Goal: Task Accomplishment & Management: Manage account settings

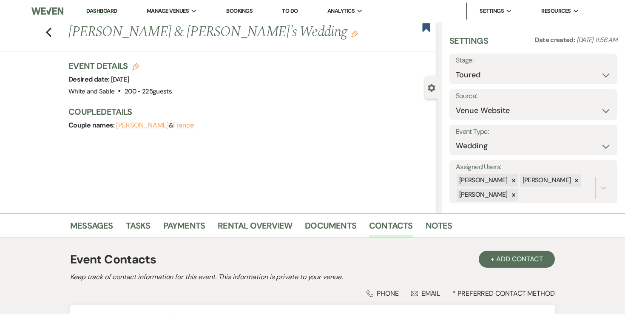
select select "5"
click at [99, 12] on link "Dashboard" at bounding box center [101, 11] width 31 height 8
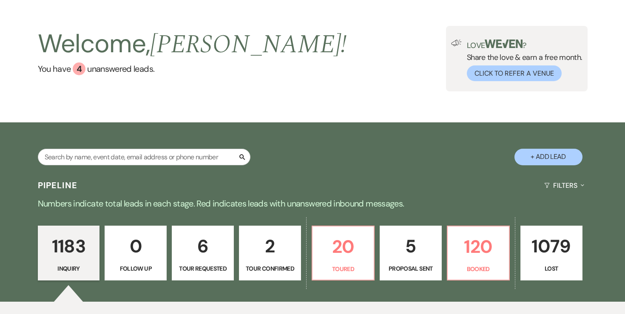
scroll to position [34, 0]
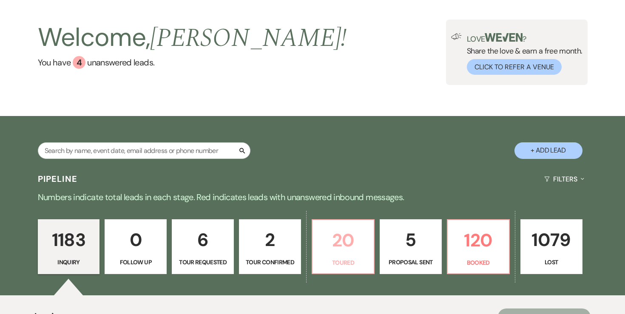
click at [346, 259] on p "Toured" at bounding box center [343, 262] width 51 height 9
select select "5"
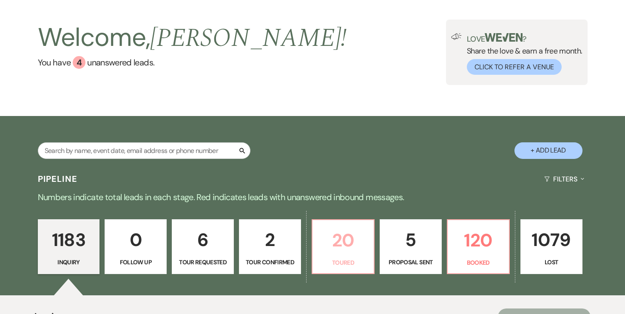
select select "5"
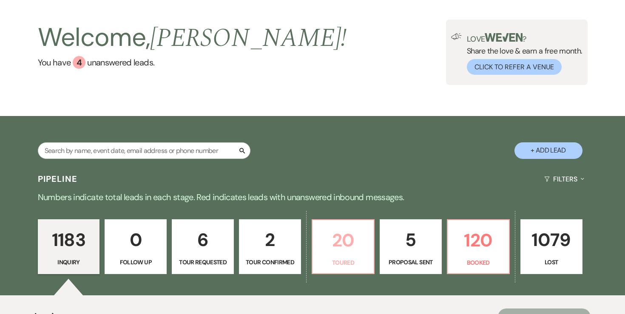
select select "5"
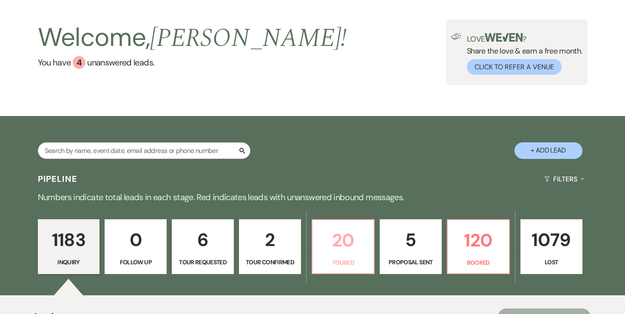
select select "5"
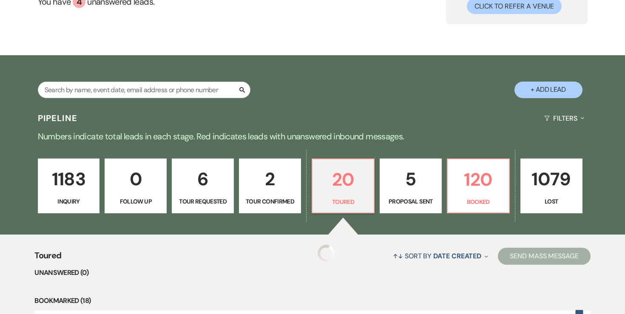
select select "5"
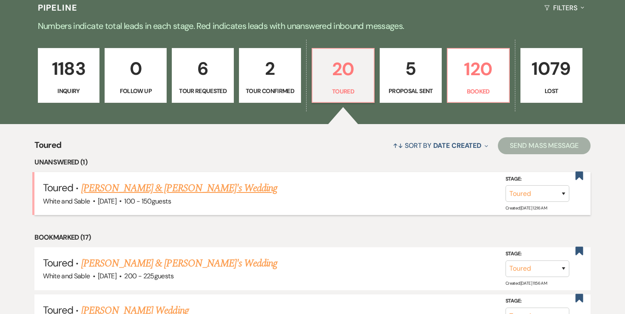
scroll to position [207, 0]
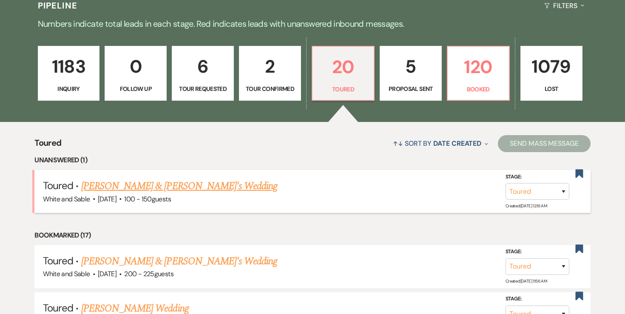
click at [191, 192] on link "Angela Lyscio & Fiance's Wedding" at bounding box center [179, 186] width 196 height 15
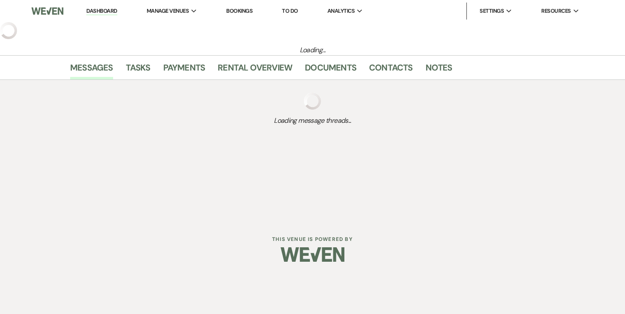
select select "5"
select select "12"
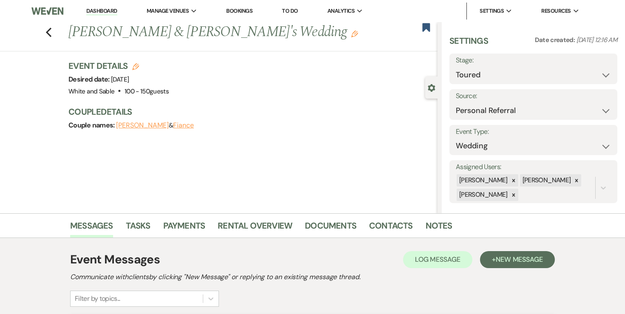
click at [135, 67] on icon "Edit" at bounding box center [135, 66] width 7 height 7
select select "684"
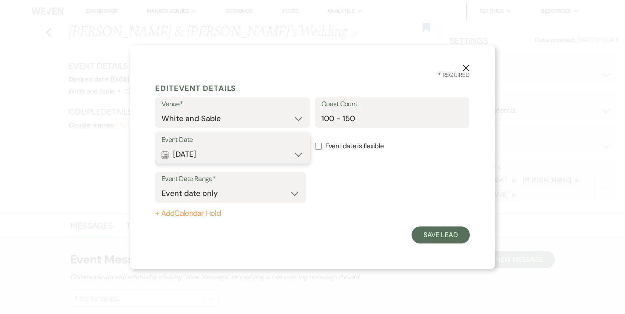
click at [238, 148] on button "Calendar Jul 18, 2027 Expand" at bounding box center [233, 154] width 142 height 17
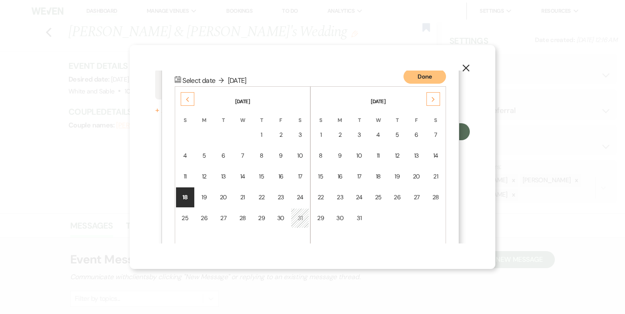
scroll to position [109, 0]
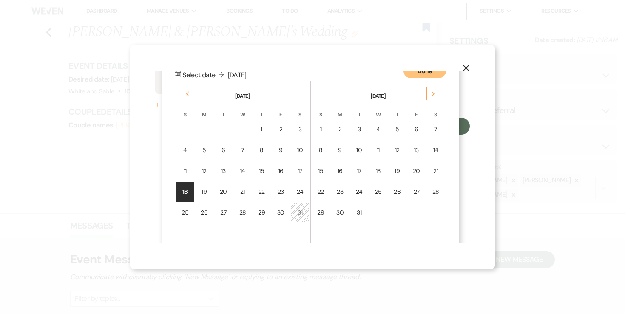
click at [185, 96] on icon "Previous" at bounding box center [187, 93] width 4 height 5
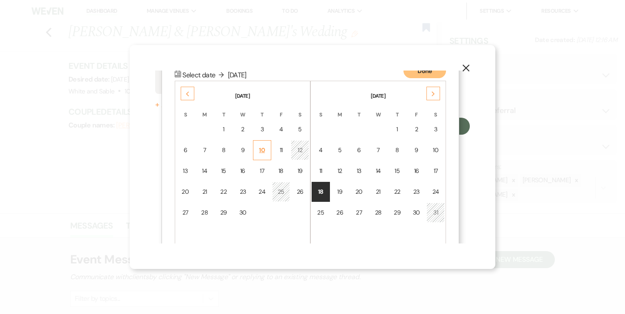
click at [262, 150] on div "10" at bounding box center [261, 150] width 7 height 9
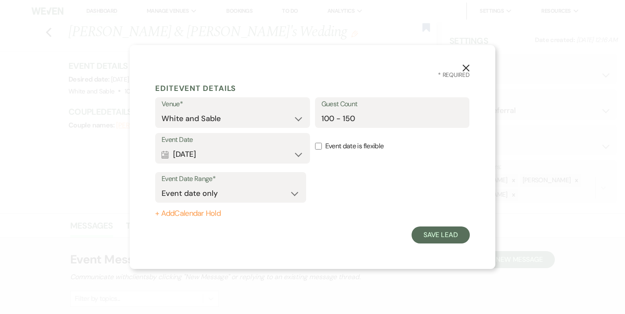
scroll to position [0, 0]
click at [192, 212] on button "+ Add Calendar Hold" at bounding box center [230, 214] width 151 height 9
select select "false"
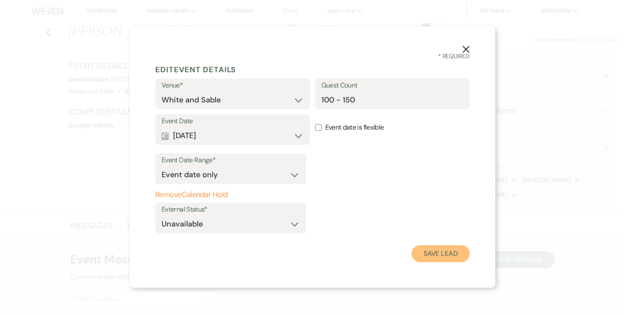
click at [446, 253] on button "Save Lead" at bounding box center [441, 253] width 58 height 17
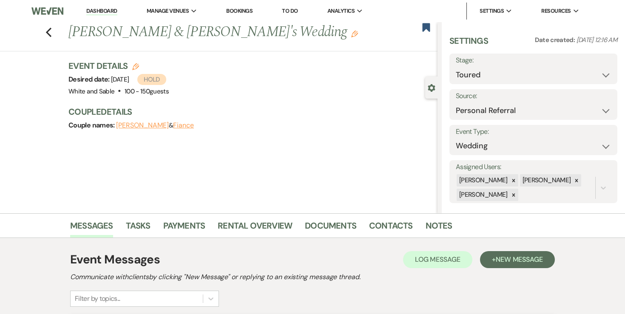
click at [175, 125] on button "Fiance" at bounding box center [183, 125] width 21 height 7
select select "1"
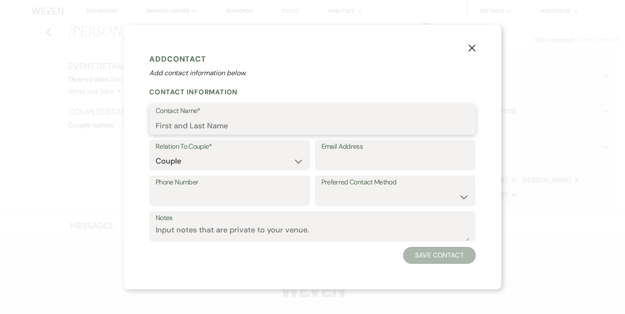
click at [223, 127] on input "Contact Name*" at bounding box center [313, 125] width 314 height 17
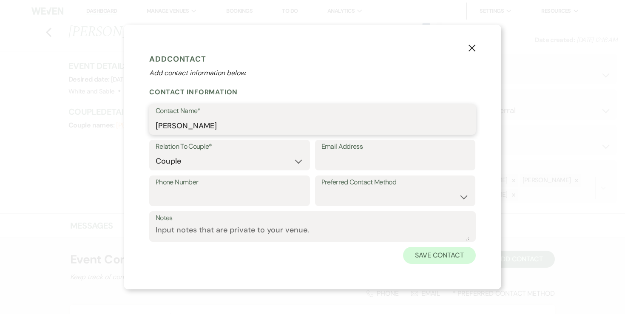
type input "[PERSON_NAME]"
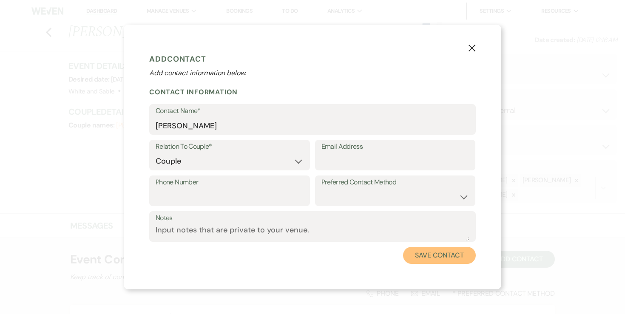
click at [457, 256] on button "Save Contact" at bounding box center [439, 255] width 73 height 17
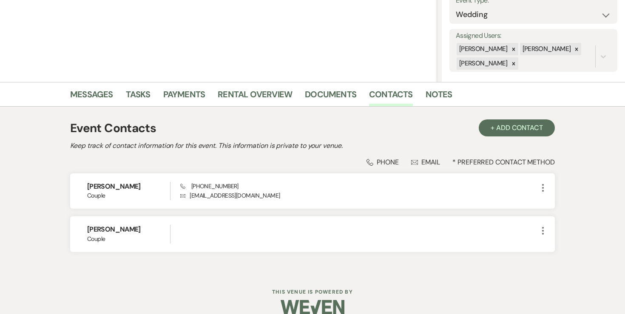
scroll to position [135, 0]
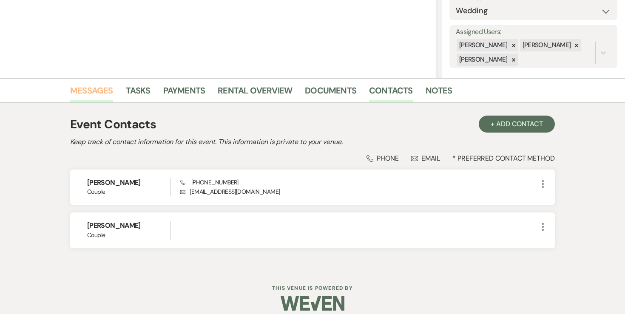
click at [98, 96] on link "Messages" at bounding box center [91, 93] width 43 height 19
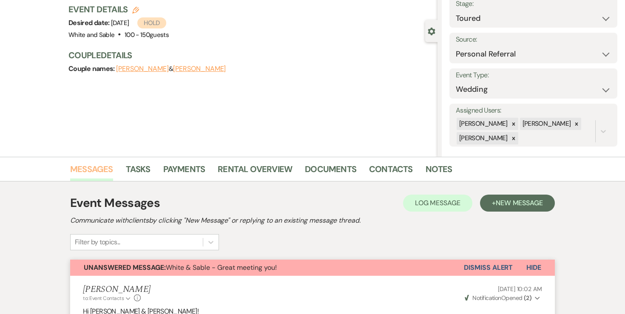
scroll to position [55, 0]
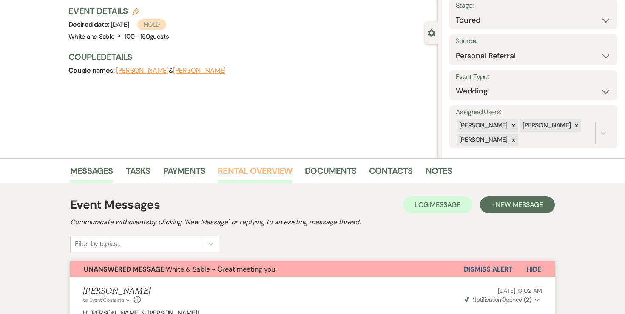
click at [227, 173] on link "Rental Overview" at bounding box center [255, 173] width 74 height 19
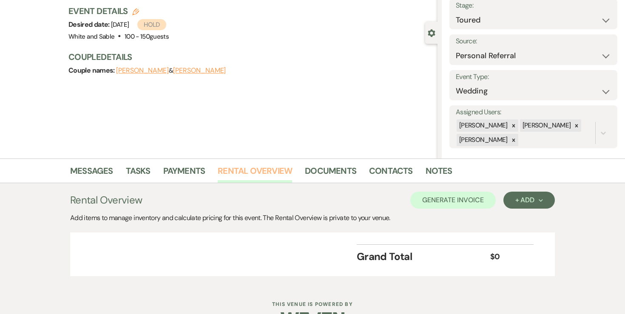
scroll to position [80, 0]
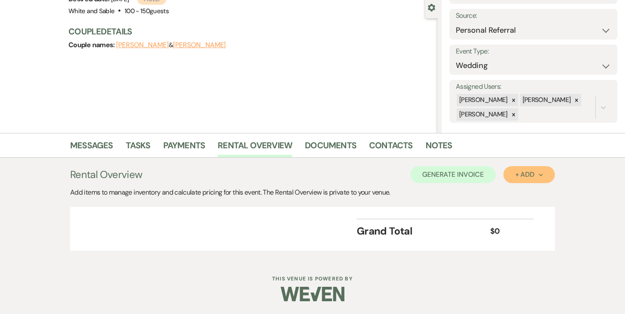
click at [518, 177] on div "+ Add Next" at bounding box center [529, 174] width 28 height 7
click at [532, 190] on button "Item" at bounding box center [524, 193] width 43 height 13
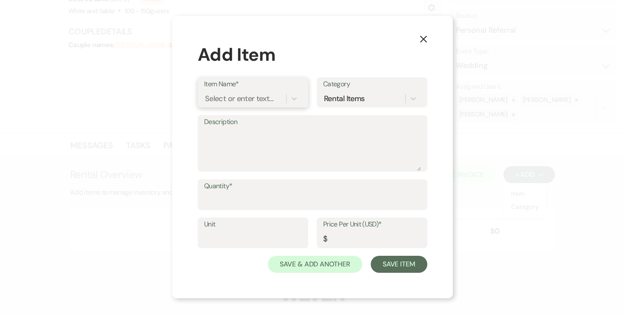
click at [250, 98] on div "Select or enter text..." at bounding box center [239, 98] width 68 height 11
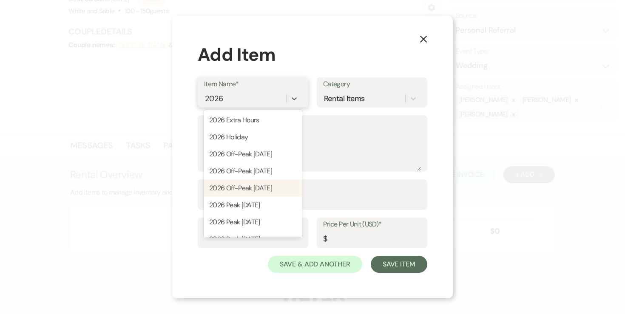
scroll to position [73, 0]
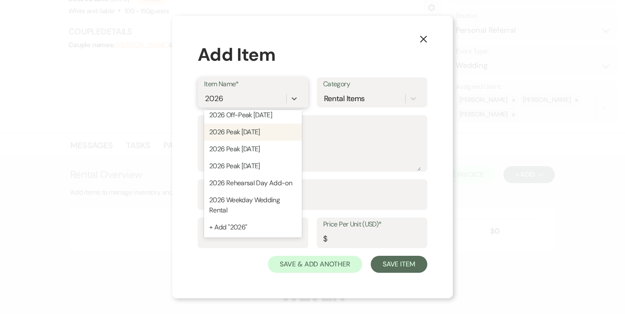
type input "2026"
click at [417, 40] on button "X" at bounding box center [423, 38] width 13 height 15
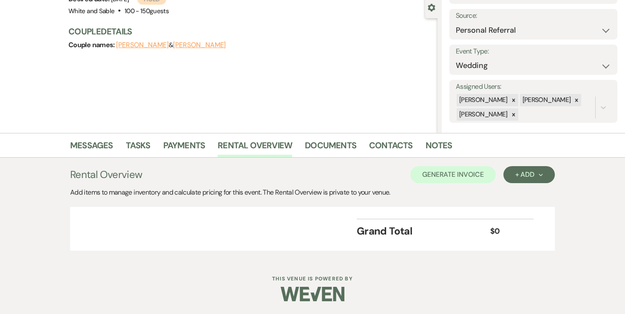
scroll to position [68, 0]
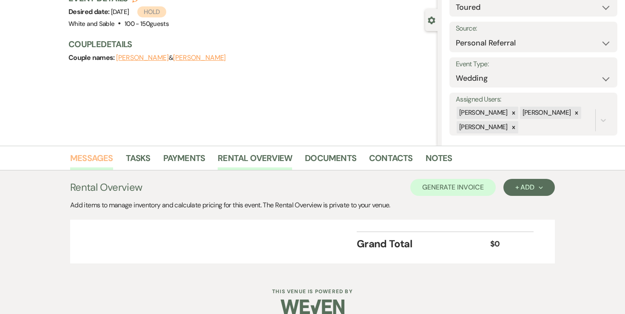
click at [74, 153] on link "Messages" at bounding box center [91, 160] width 43 height 19
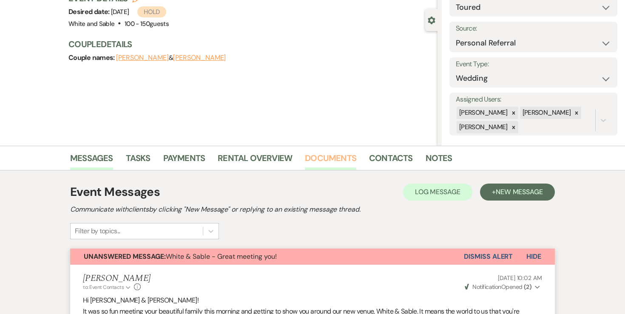
click at [344, 159] on link "Documents" at bounding box center [330, 160] width 51 height 19
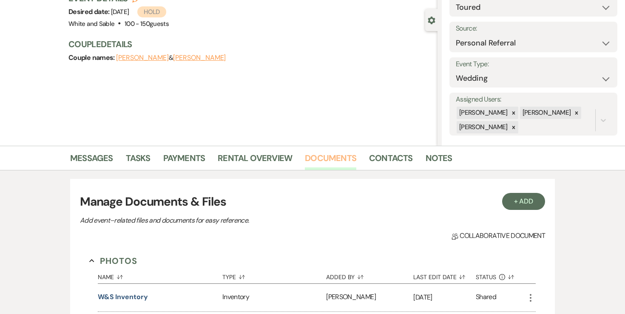
scroll to position [260, 0]
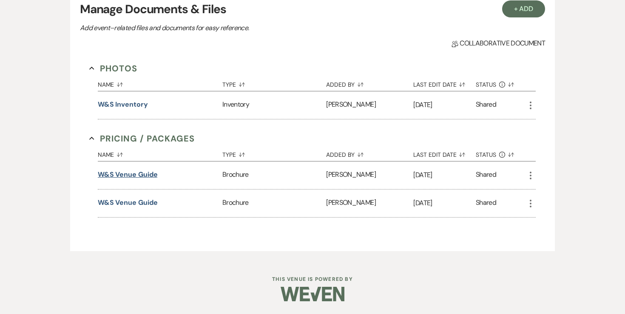
click at [142, 173] on button "W&S Venue Guide" at bounding box center [128, 175] width 60 height 10
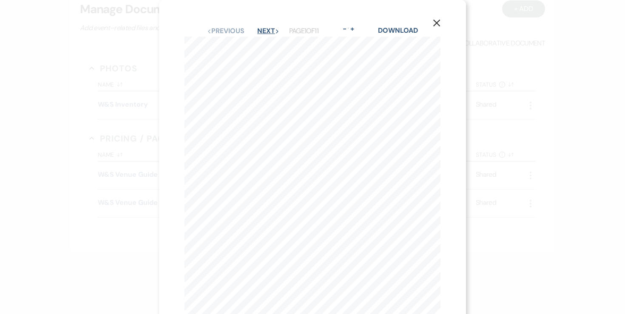
click at [272, 29] on button "Next Next" at bounding box center [268, 31] width 22 height 7
click at [437, 23] on icon "X" at bounding box center [437, 23] width 8 height 8
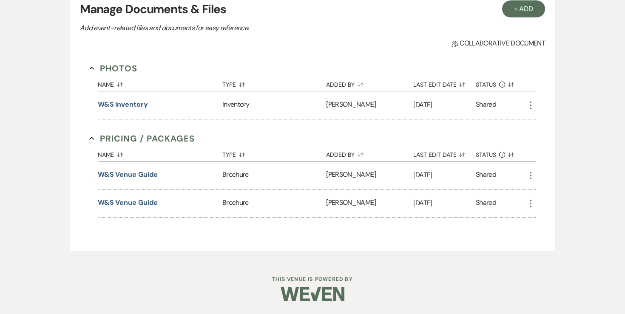
click at [134, 208] on div "W&S Venue Guide" at bounding box center [160, 204] width 125 height 28
click at [134, 200] on button "W&S Venue Guide" at bounding box center [128, 203] width 60 height 10
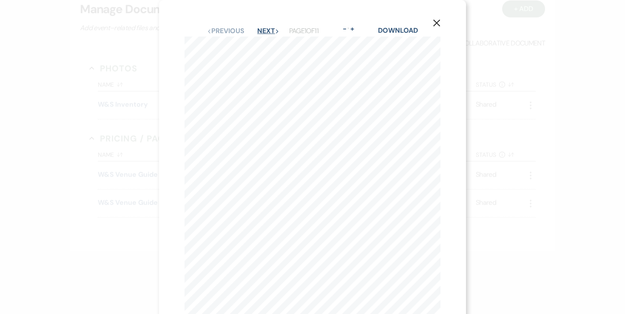
click at [270, 29] on button "Next Next" at bounding box center [268, 31] width 22 height 7
click at [434, 23] on use "button" at bounding box center [436, 21] width 7 height 7
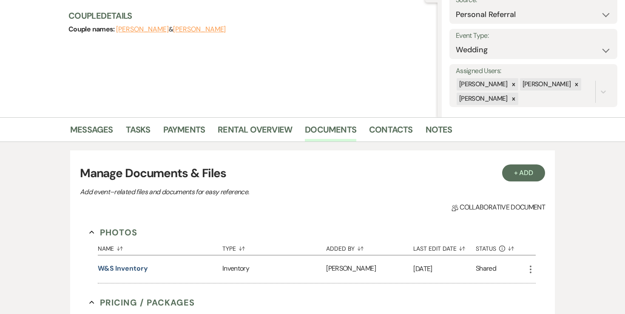
scroll to position [80, 0]
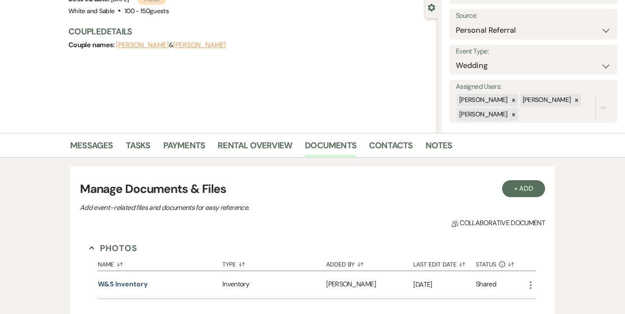
click at [215, 152] on li "Payments" at bounding box center [190, 147] width 55 height 20
click at [231, 146] on link "Rental Overview" at bounding box center [255, 148] width 74 height 19
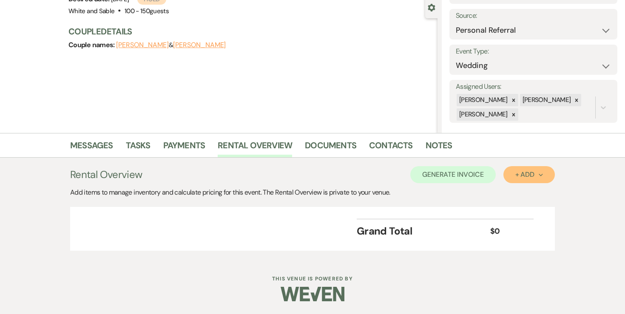
click at [514, 173] on button "+ Add Next" at bounding box center [528, 174] width 51 height 17
click at [534, 196] on button "Item" at bounding box center [524, 193] width 43 height 13
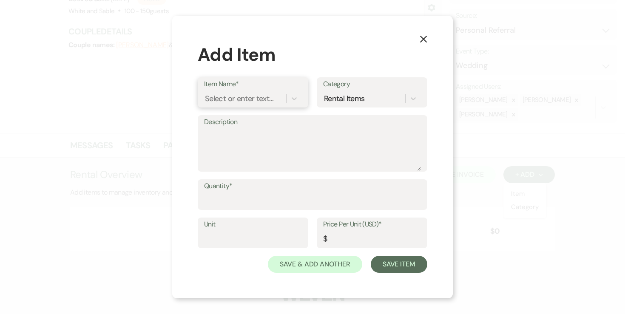
click at [248, 99] on div "Select or enter text..." at bounding box center [239, 98] width 68 height 11
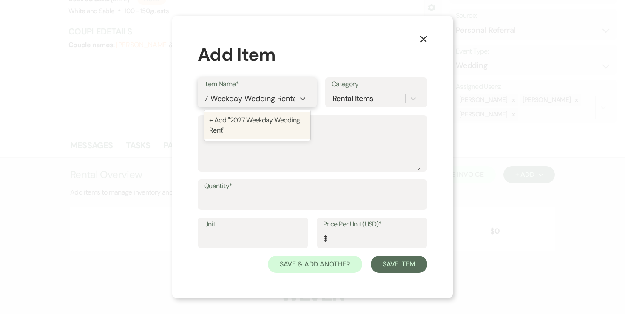
type input "2027 Weekday Wedding Rental"
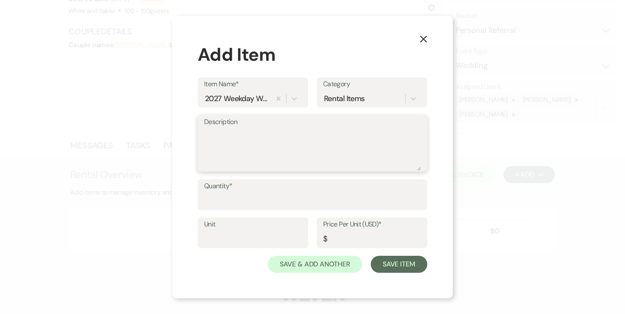
click at [253, 149] on textarea "Description" at bounding box center [312, 149] width 217 height 43
type textarea "12:00pm - 11:00pm (11 hour rental)"
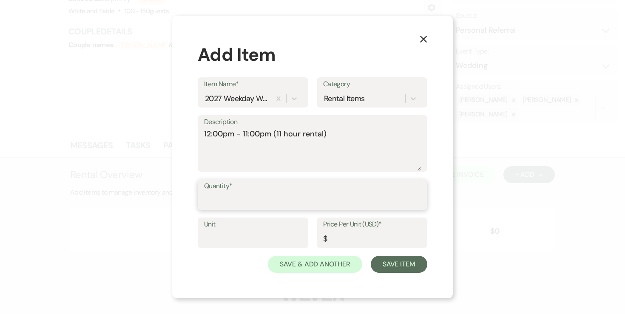
click at [236, 202] on input "Quantity*" at bounding box center [312, 201] width 217 height 17
type input "1"
click at [349, 233] on input "Price Per Unit (USD)*" at bounding box center [372, 239] width 98 height 17
type input "6500"
click at [402, 275] on div "X Add Item Item Name* 2027 Weekday Wedding Rental Category Rental Items Descrip…" at bounding box center [312, 157] width 281 height 283
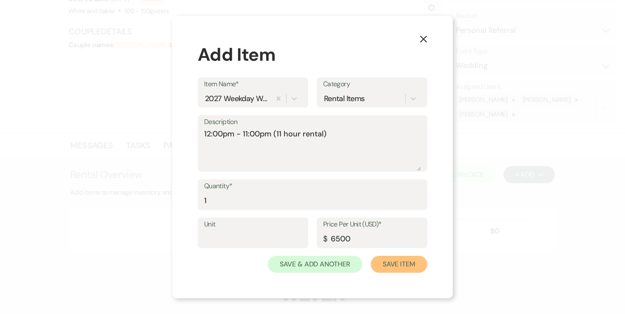
click at [402, 264] on button "Save Item" at bounding box center [399, 264] width 57 height 17
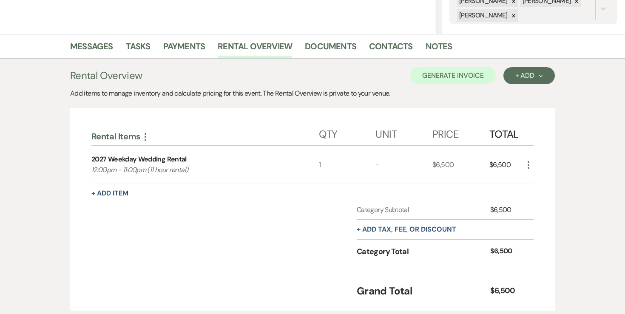
scroll to position [189, 0]
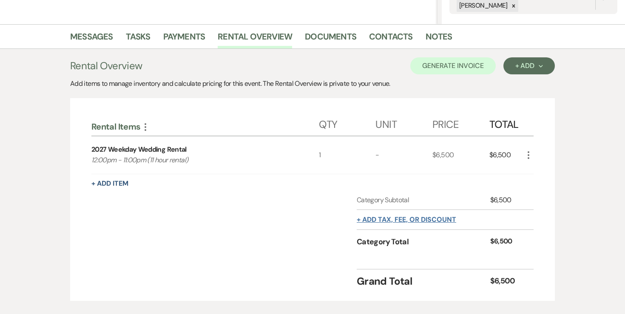
click at [390, 220] on button "+ Add tax, fee, or discount" at bounding box center [406, 219] width 99 height 7
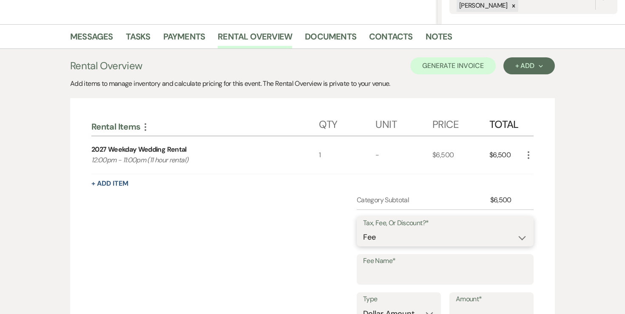
click at [384, 236] on select "Fee Discount Tax" at bounding box center [445, 237] width 164 height 17
drag, startPoint x: 384, startPoint y: 236, endPoint x: 376, endPoint y: 261, distance: 26.4
click at [376, 261] on label "Fee Name*" at bounding box center [445, 261] width 164 height 12
click at [376, 267] on input "Fee Name*" at bounding box center [445, 275] width 164 height 17
type input "Credit Card Fee"
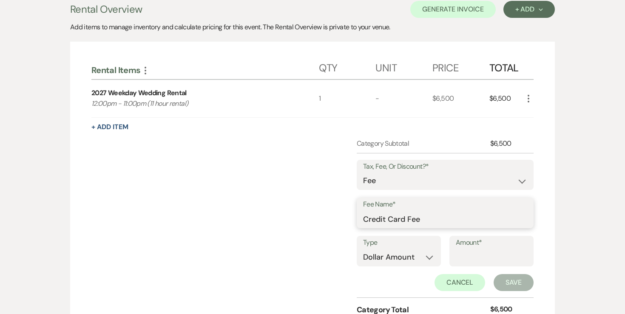
scroll to position [270, 0]
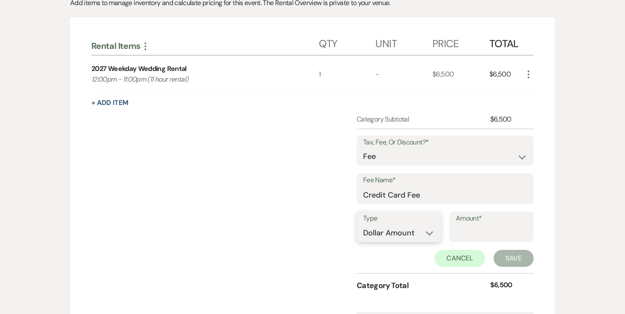
click at [412, 237] on select "Dollar Amount Percentage" at bounding box center [398, 233] width 71 height 17
select select "false"
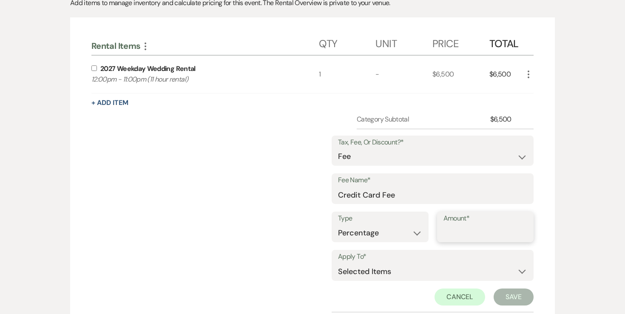
click at [462, 234] on input "Amount*" at bounding box center [485, 233] width 84 height 17
type input "3"
click at [420, 272] on select "Selected Items Category Subtotal (before all Taxes/Fees/Discounts) Category Tot…" at bounding box center [432, 271] width 189 height 17
select select "2"
click at [504, 297] on button "Save" at bounding box center [514, 297] width 40 height 17
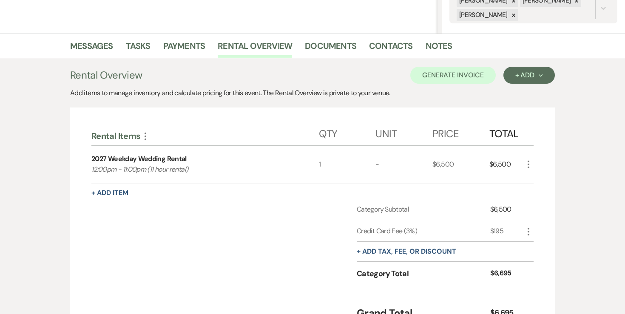
scroll to position [167, 0]
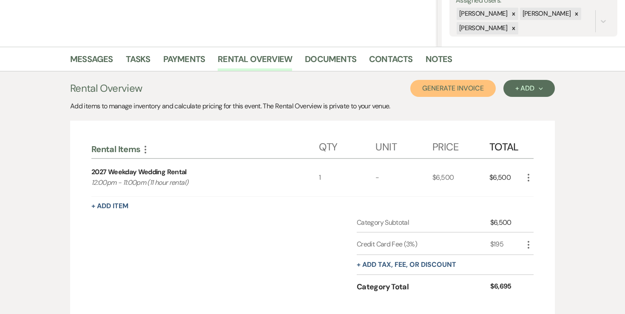
click at [462, 84] on button "Generate Invoice" at bounding box center [452, 88] width 85 height 17
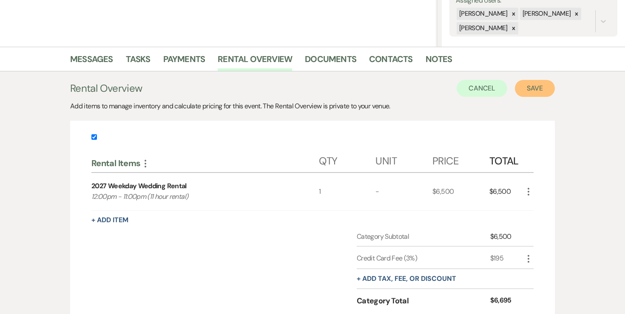
click at [531, 85] on button "Save" at bounding box center [535, 88] width 40 height 17
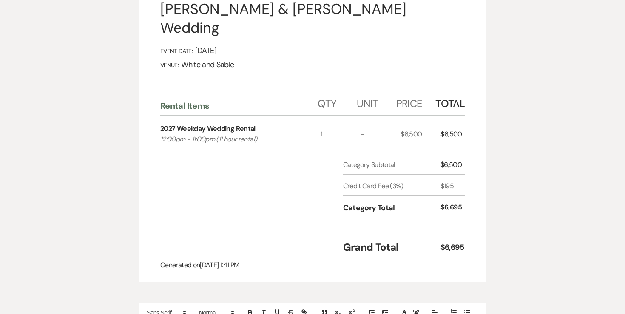
scroll to position [41, 0]
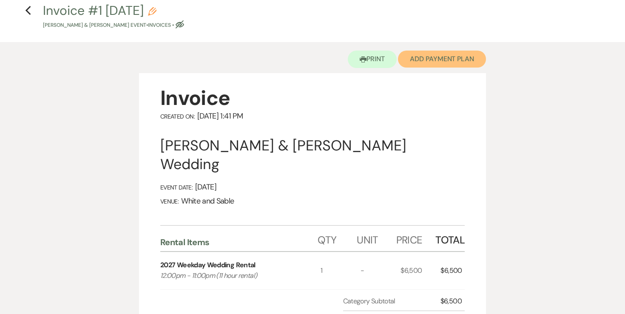
click at [432, 63] on button "Add Payment Plan" at bounding box center [442, 59] width 88 height 17
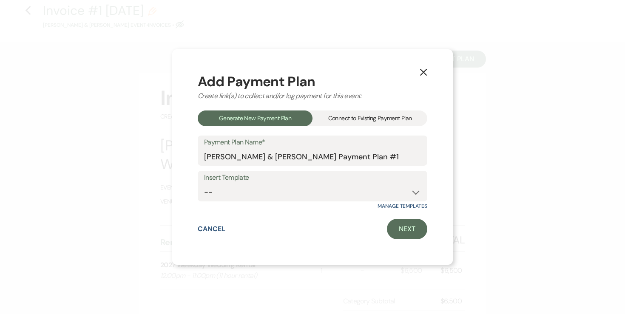
click at [271, 181] on label "Insert Template" at bounding box center [312, 178] width 217 height 12
click at [260, 195] on select "-- Wedding Payments - Credit Card (3% Fee) Wedding Payments - ACH/Check/Cash" at bounding box center [312, 192] width 217 height 17
select select "77"
click at [425, 69] on icon "X" at bounding box center [424, 72] width 8 height 8
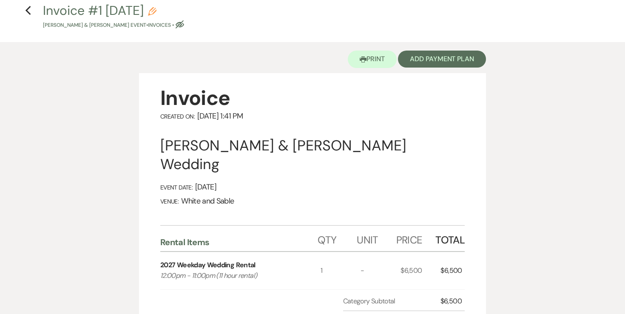
click at [156, 13] on icon "Pencil" at bounding box center [152, 11] width 9 height 9
select select "22"
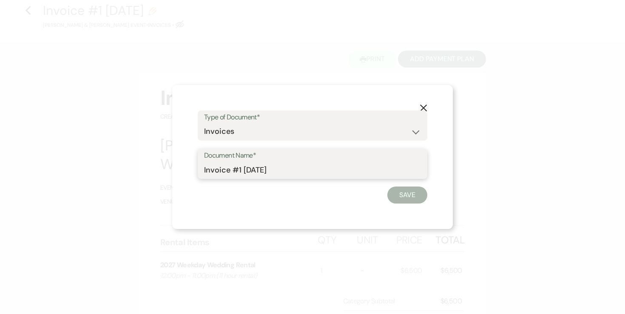
click at [295, 167] on input "Invoice #1 8-13-2025" at bounding box center [312, 170] width 217 height 17
type input "Invoice #1 [DATE] (credit card)"
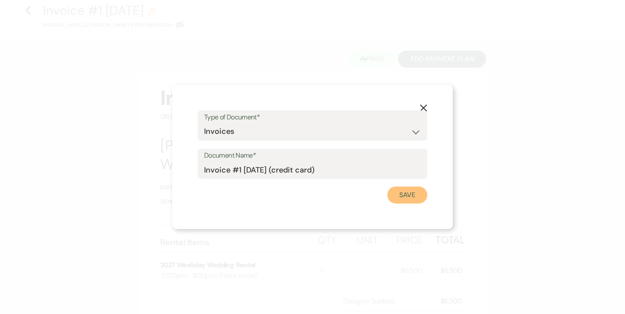
click at [398, 202] on button "Save" at bounding box center [407, 195] width 40 height 17
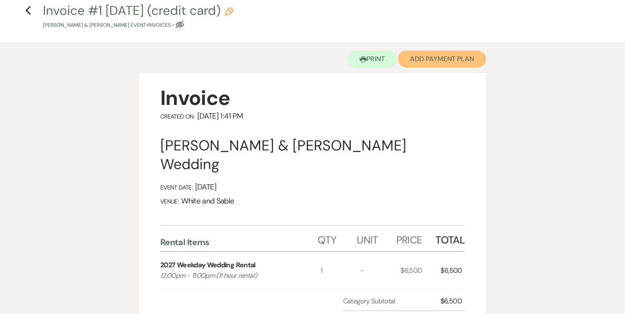
click at [458, 60] on button "Add Payment Plan" at bounding box center [442, 59] width 88 height 17
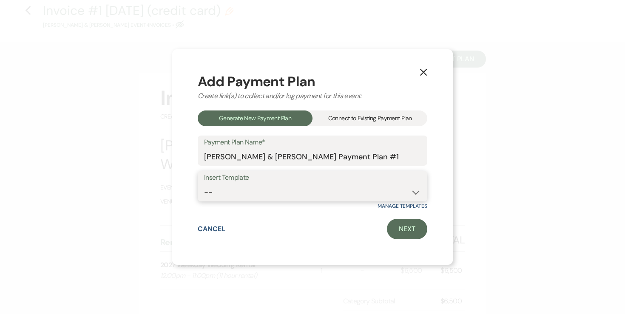
click at [276, 195] on select "-- Wedding Payments - Credit Card (3% Fee) Wedding Payments - ACH/Check/Cash" at bounding box center [312, 192] width 217 height 17
select select "77"
click at [396, 231] on link "Next" at bounding box center [407, 229] width 40 height 20
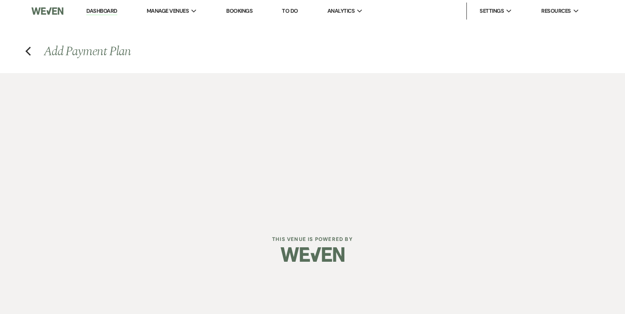
select select "27347"
select select "2"
select select "percentage"
select select "true"
select select "2"
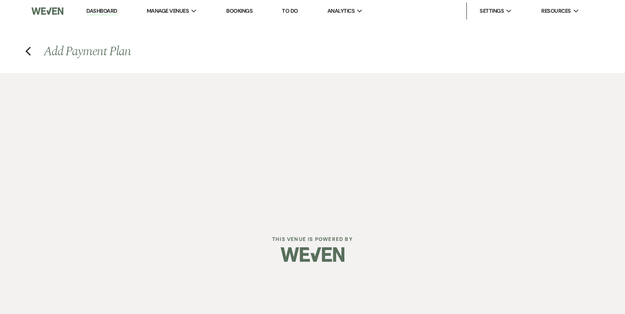
select select "percentage"
select select "true"
select select "client"
select select "weekly"
select select "onDueDate"
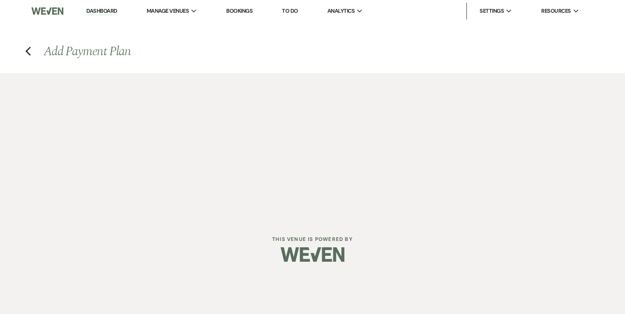
select select "complete"
select select "client"
select select "weeks"
select select "2"
select select "percentage"
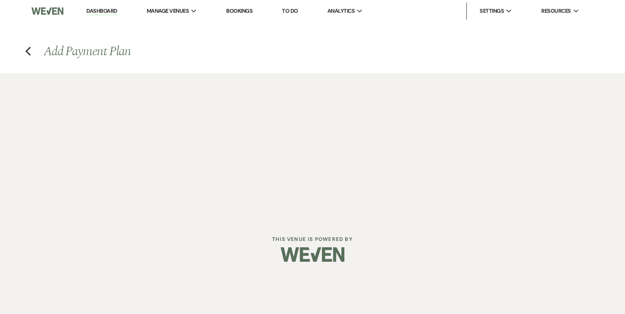
select select "true"
select select "client"
select select "weeks"
select select "client"
select select "weekly"
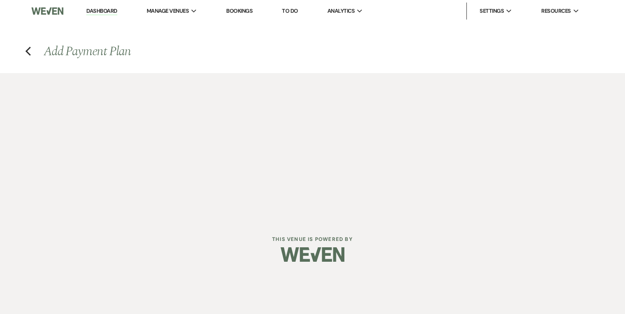
select select "onDueDate"
select select "complete"
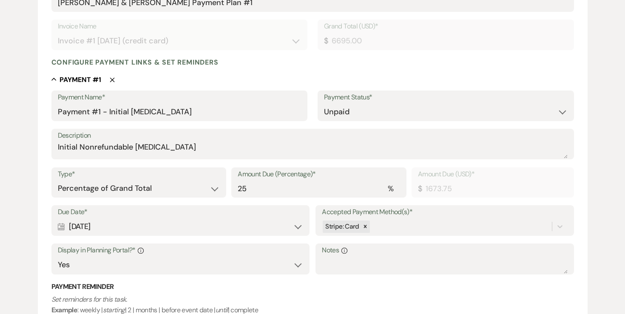
scroll to position [180, 0]
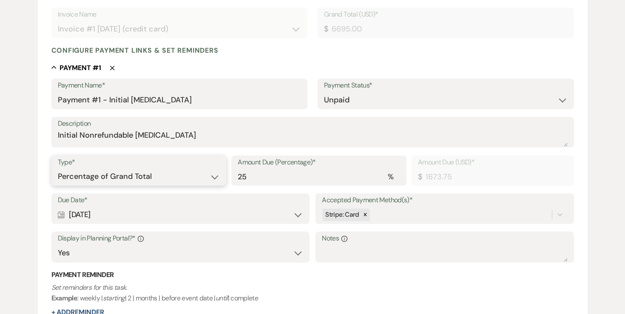
click at [137, 176] on select "Dollar Amount Percentage of Grand Total" at bounding box center [139, 176] width 162 height 17
select select "flat"
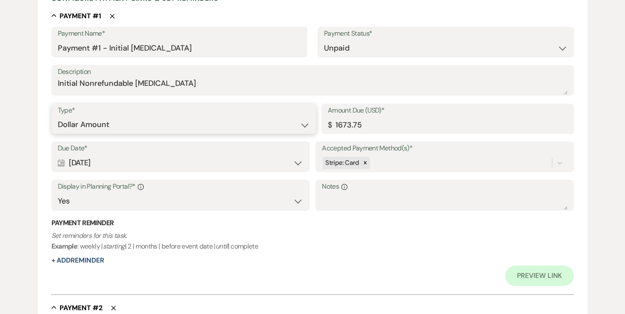
scroll to position [234, 0]
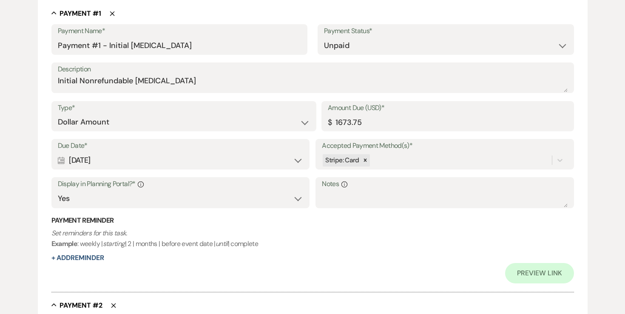
click at [128, 159] on div "Calendar Aug 15, 2025 Expand" at bounding box center [180, 160] width 245 height 17
select select "day"
select select "afterTodaysDate"
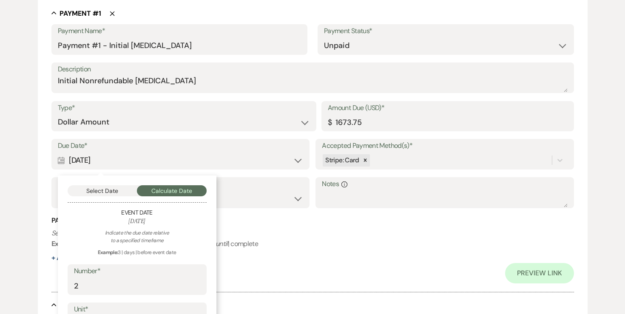
scroll to position [247, 0]
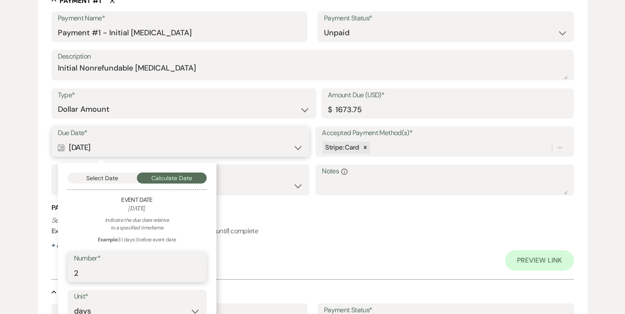
click at [94, 272] on input "2" at bounding box center [137, 273] width 126 height 17
type input "1"
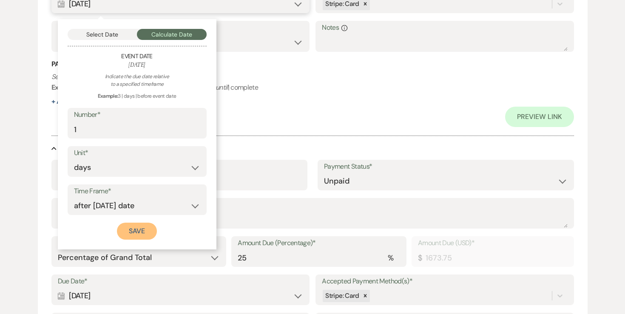
click at [134, 233] on button "Save" at bounding box center [137, 231] width 40 height 17
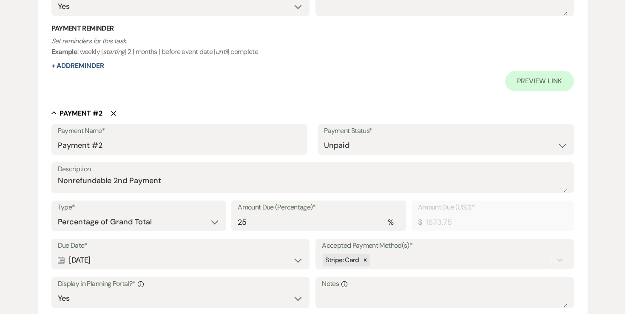
scroll to position [442, 0]
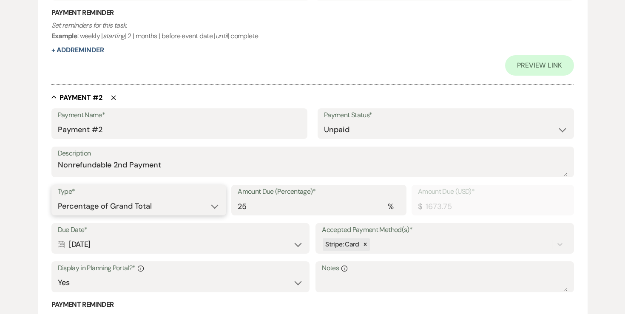
click at [139, 204] on select "Dollar Amount Percentage of Grand Total" at bounding box center [139, 206] width 162 height 17
select select "flat"
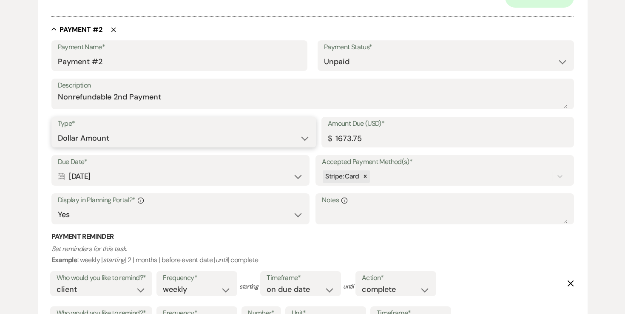
scroll to position [516, 0]
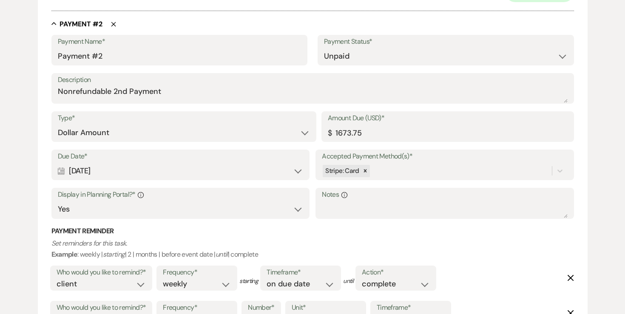
click at [143, 166] on div "Calendar Sep 14, 2025 Expand" at bounding box center [180, 171] width 245 height 17
select select "day"
select select "afterTodaysDate"
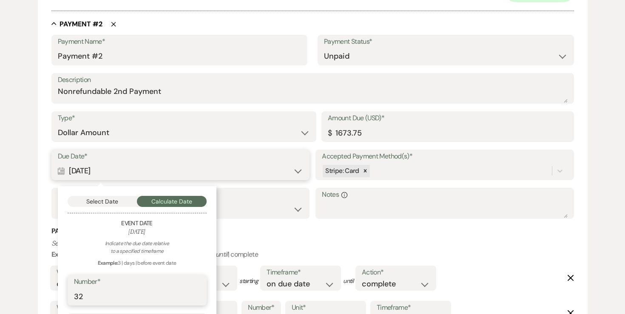
click at [122, 291] on input "32" at bounding box center [137, 296] width 126 height 17
click at [119, 299] on input "32" at bounding box center [137, 296] width 126 height 17
type input "31"
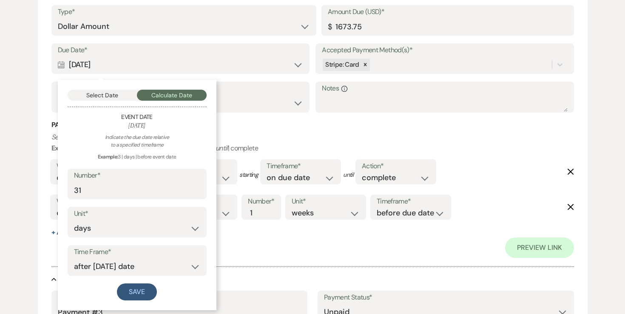
scroll to position [623, 0]
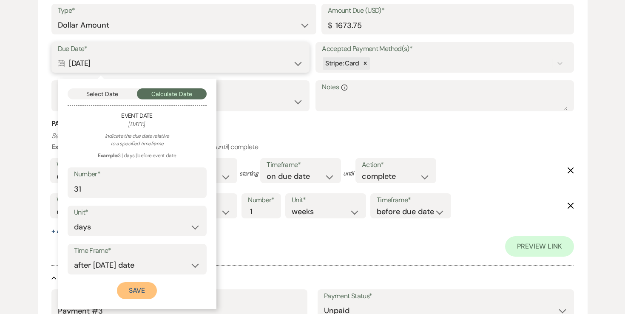
click at [142, 287] on button "Save" at bounding box center [137, 290] width 40 height 17
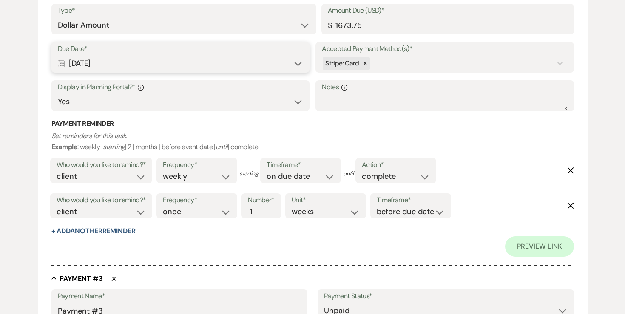
scroll to position [814, 0]
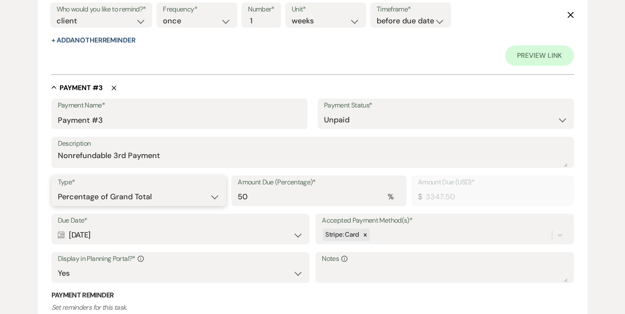
click at [161, 197] on select "Dollar Amount Percentage of Grand Total" at bounding box center [139, 197] width 162 height 17
select select "flat"
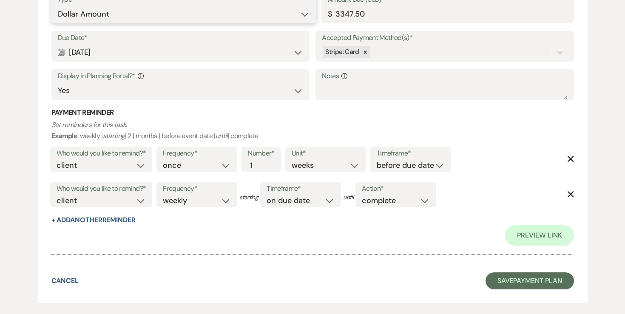
scroll to position [1040, 0]
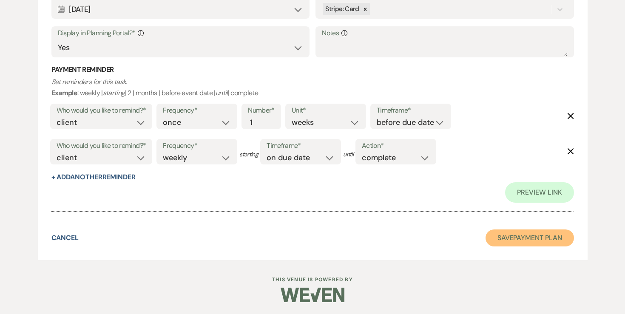
click at [530, 241] on button "Save Payment Plan" at bounding box center [529, 238] width 88 height 17
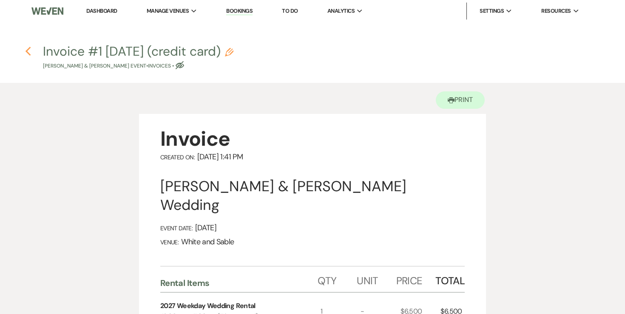
click at [29, 48] on use "button" at bounding box center [28, 51] width 6 height 9
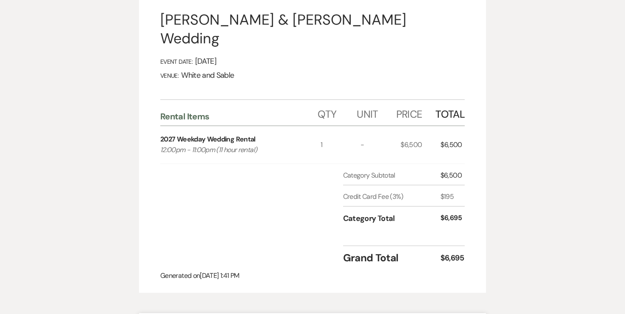
select select "5"
select select "12"
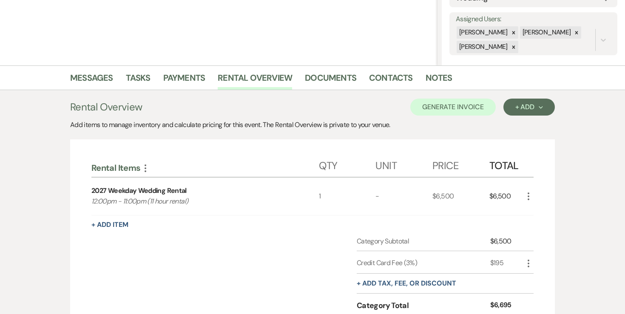
scroll to position [147, 0]
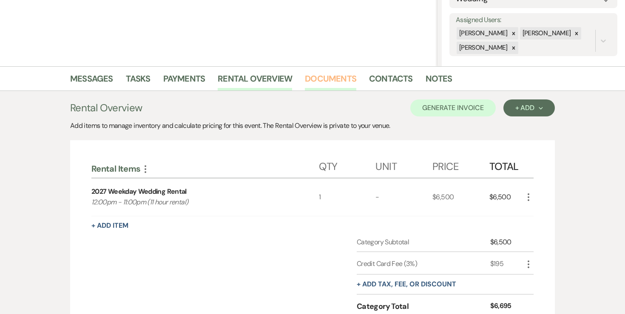
click at [336, 77] on link "Documents" at bounding box center [330, 81] width 51 height 19
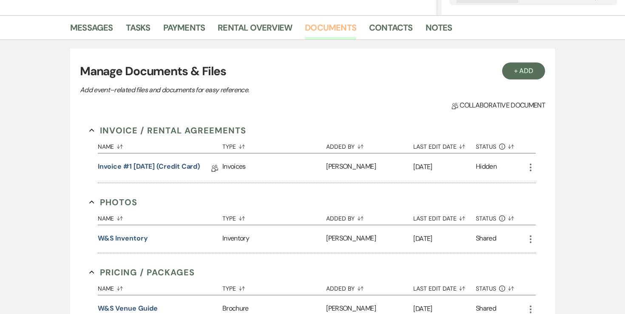
scroll to position [209, 0]
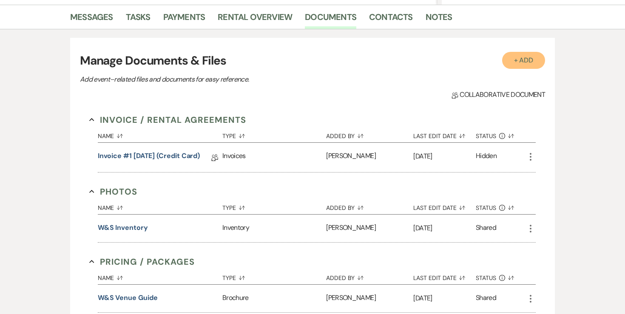
click at [530, 61] on button "+ Add" at bounding box center [523, 60] width 43 height 17
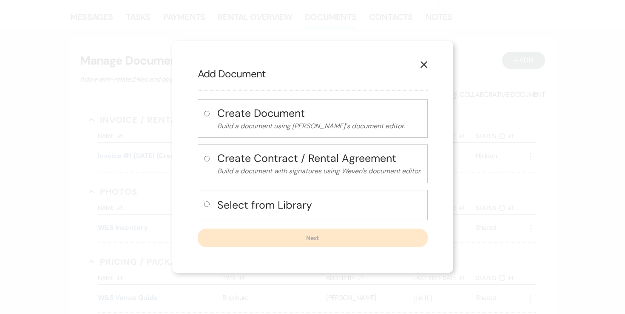
click at [207, 204] on input "radio" at bounding box center [207, 205] width 6 height 6
radio input "true"
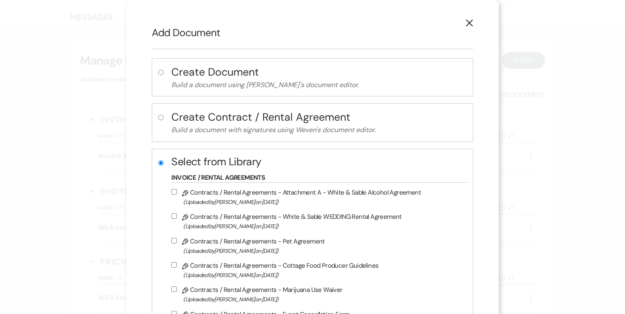
click at [177, 216] on input "Pencil Contracts / Rental Agreements - White & Sable WEDDING Rental Agreement (…" at bounding box center [174, 216] width 6 height 6
checkbox input "true"
click at [177, 190] on input "Pencil Contracts / Rental Agreements - Attachment A - White & Sable Alcohol Agr…" at bounding box center [174, 192] width 6 height 6
checkbox input "true"
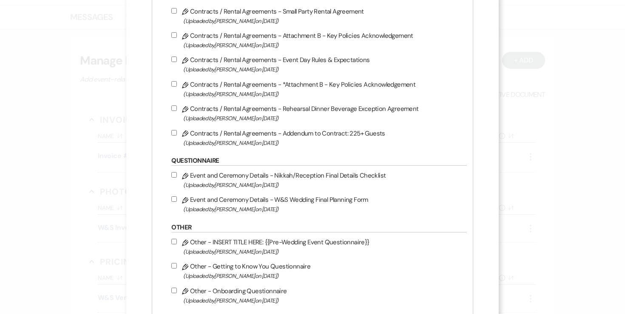
scroll to position [488, 0]
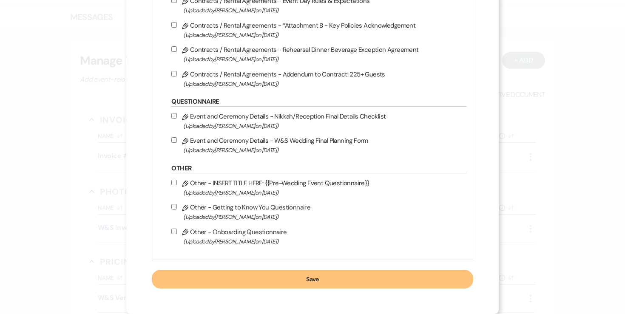
click at [241, 274] on button "Save" at bounding box center [312, 279] width 321 height 19
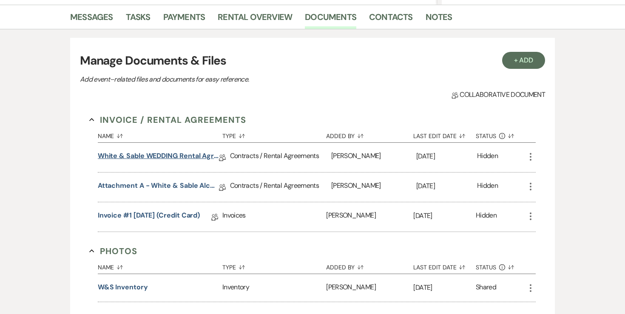
click at [200, 160] on link "White & Sable WEDDING Rental Agreement" at bounding box center [158, 157] width 121 height 13
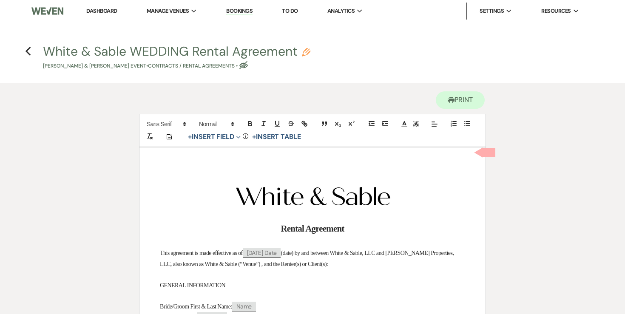
click at [305, 46] on button "White & Sable WEDDING Rental Agreement Pencil Angela Lyscio & Andre Rush's Even…" at bounding box center [176, 57] width 267 height 25
select select "10"
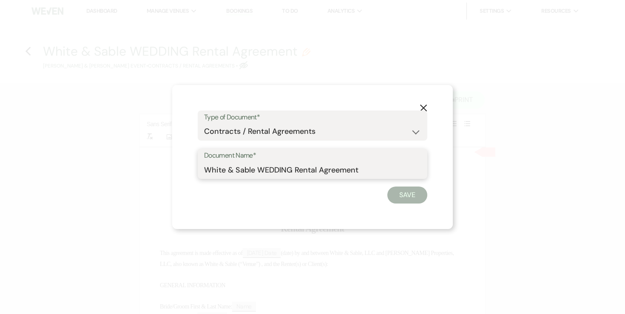
click at [272, 175] on input "White & Sable WEDDING Rental Agreement" at bounding box center [312, 170] width 217 height 17
click at [268, 174] on input "White & Sable WEDDING Rental Agreement" at bounding box center [312, 170] width 217 height 17
click at [390, 174] on input "White & Sable/Lyscio+Rush Rental Agreement" at bounding box center [312, 170] width 217 height 17
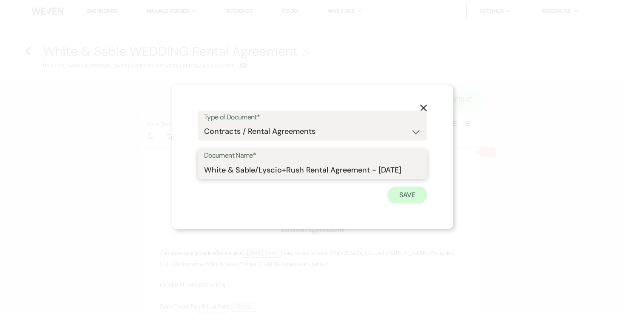
type input "White & Sable/Lyscio+Rush Rental Agreement - [DATE]"
click at [410, 198] on button "Save" at bounding box center [407, 195] width 40 height 17
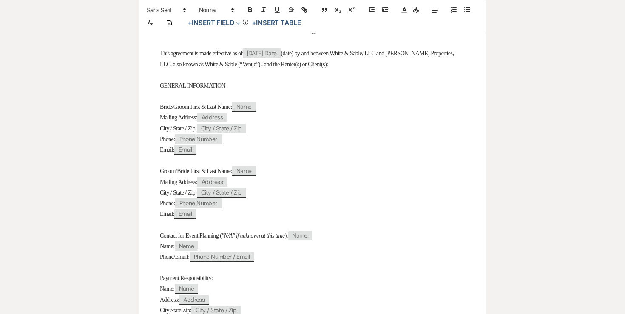
scroll to position [211, 0]
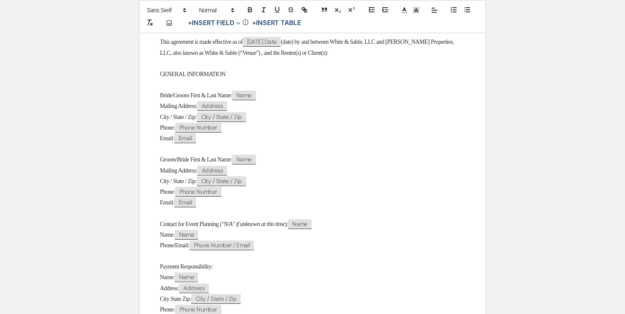
click at [182, 97] on span "Bride/Groom First & Last Name:" at bounding box center [196, 95] width 72 height 6
click at [187, 161] on span "Groom/Bride First & Last Name:" at bounding box center [196, 159] width 72 height 6
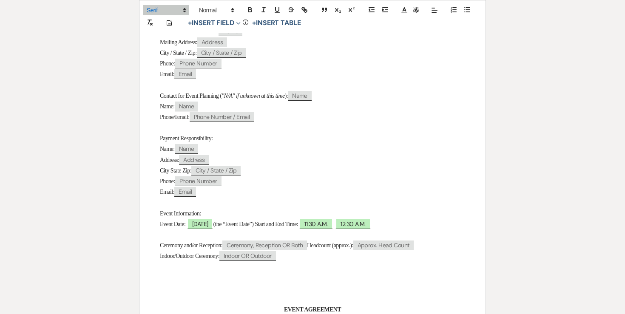
scroll to position [341, 0]
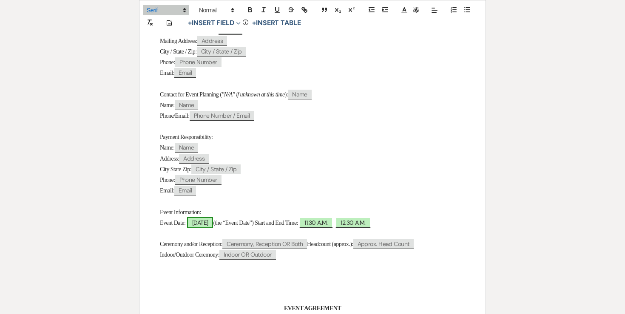
click at [209, 228] on span "06/10/2027" at bounding box center [200, 222] width 26 height 11
select select "smartCustomField"
select select "owner"
select select "{{eventDate}}"
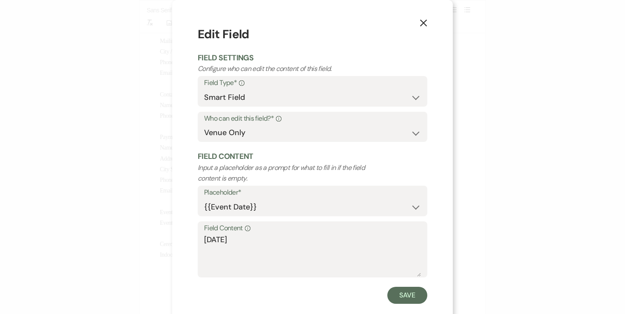
click at [203, 242] on div "Field Content Info 06/10/2027" at bounding box center [313, 249] width 230 height 57
click at [206, 240] on textarea "06/10/2027" at bounding box center [312, 255] width 217 height 43
type textarea "[DATE]"
click at [414, 296] on button "Save" at bounding box center [407, 295] width 40 height 17
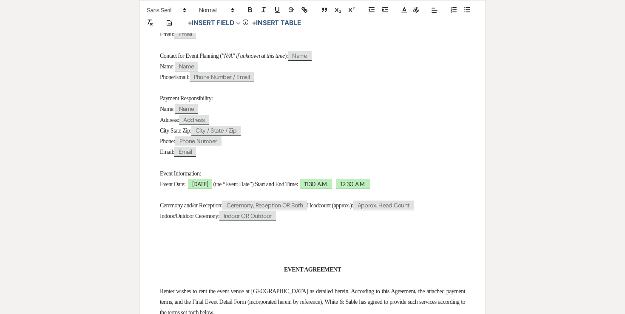
scroll to position [382, 0]
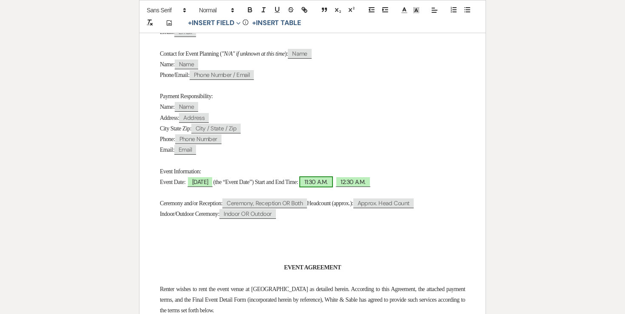
click at [332, 187] on span "11:30 A.M." at bounding box center [315, 181] width 33 height 11
select select "owner"
select select "custom_placeholder"
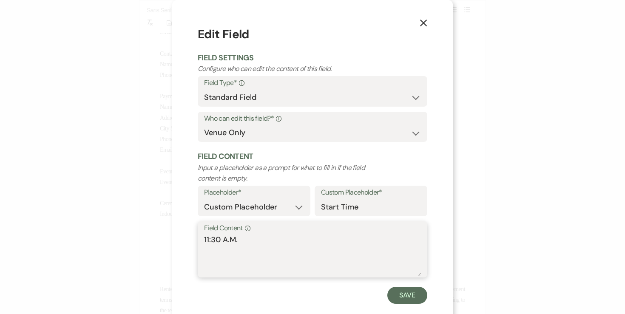
click at [275, 238] on textarea "11:30 A.M." at bounding box center [312, 255] width 217 height 43
click at [216, 238] on textarea "11:30 A.M." at bounding box center [312, 255] width 217 height 43
click at [229, 240] on textarea "12:00 A.M." at bounding box center [312, 255] width 217 height 43
type textarea "12:00 P.M."
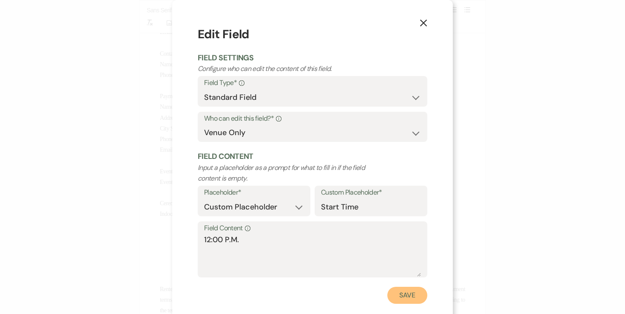
click at [400, 289] on button "Save" at bounding box center [407, 295] width 40 height 17
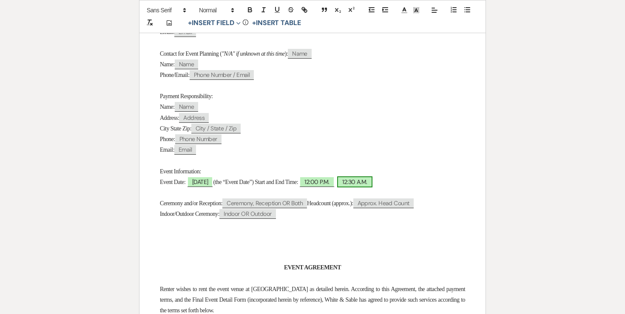
click at [372, 187] on span "12:30 A.M." at bounding box center [354, 181] width 35 height 11
select select "owner"
select select "custom_placeholder"
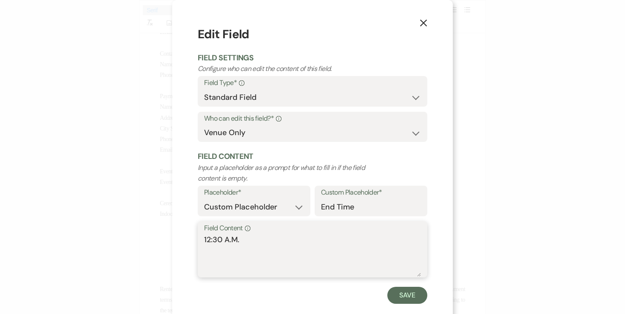
click at [209, 241] on textarea "12:30 A.M." at bounding box center [312, 255] width 217 height 43
click at [221, 240] on textarea "11:30 A.M." at bounding box center [312, 255] width 217 height 43
click at [230, 242] on textarea "11:OO A.M." at bounding box center [312, 255] width 217 height 43
type textarea "11:OO P.M."
click at [397, 291] on button "Save" at bounding box center [407, 295] width 40 height 17
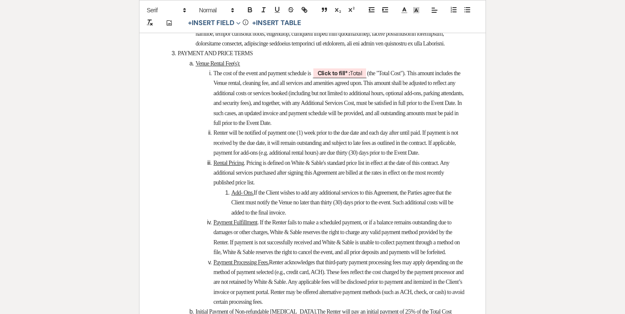
scroll to position [1166, 0]
click at [360, 69] on li "Venue Rental Fee(s):" at bounding box center [317, 65] width 296 height 10
click at [350, 78] on b "Click to fill* :" at bounding box center [334, 74] width 33 height 8
select select "owner"
select select "Total"
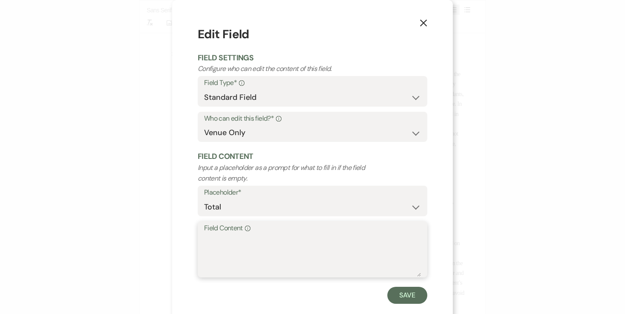
click at [295, 261] on textarea "Field Content Info" at bounding box center [312, 255] width 217 height 43
type textarea "$6,500.00"
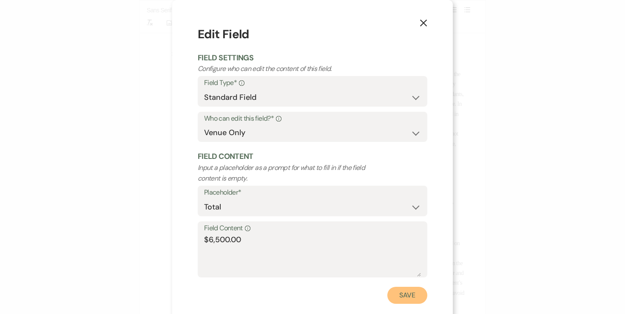
click at [409, 291] on button "Save" at bounding box center [407, 295] width 40 height 17
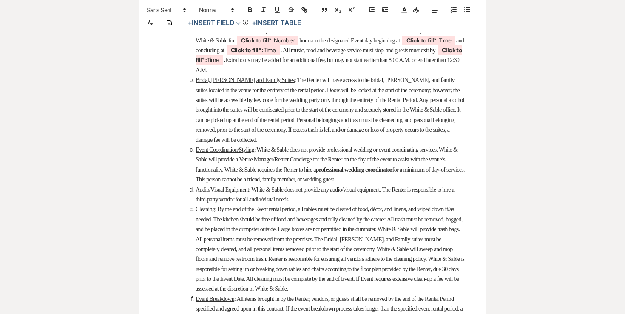
scroll to position [1815, 0]
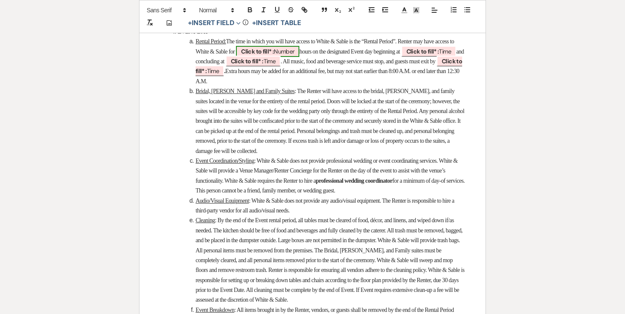
click at [299, 57] on span "Click to fill* : Number" at bounding box center [267, 51] width 63 height 11
select select "owner"
select select "Number"
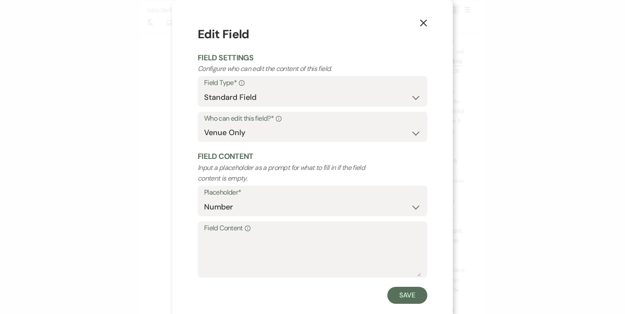
click at [303, 231] on label "Field Content Info" at bounding box center [312, 228] width 217 height 12
click at [303, 234] on textarea "Field Content Info" at bounding box center [312, 255] width 217 height 43
type textarea "11"
click at [412, 299] on button "Save" at bounding box center [407, 295] width 40 height 17
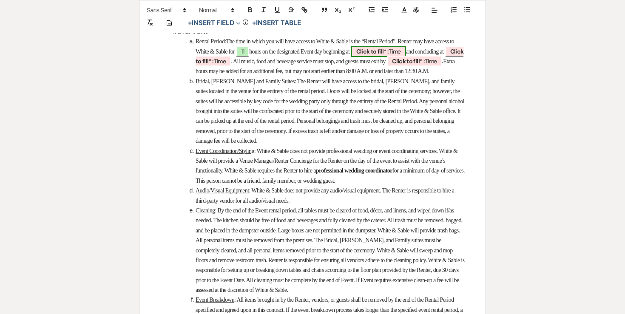
click at [389, 55] on b "Click to fill* :" at bounding box center [372, 52] width 33 height 8
select select "owner"
select select "Time"
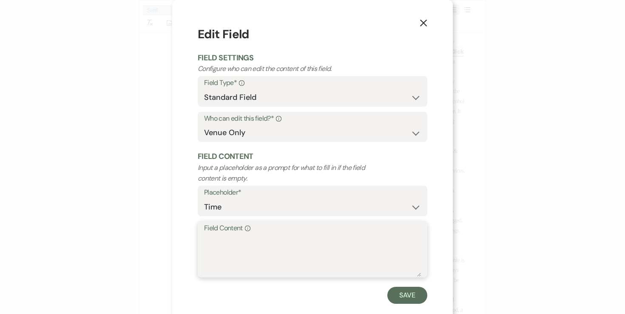
click at [346, 257] on textarea "Field Content Info" at bounding box center [312, 255] width 217 height 43
type textarea "12:00pm"
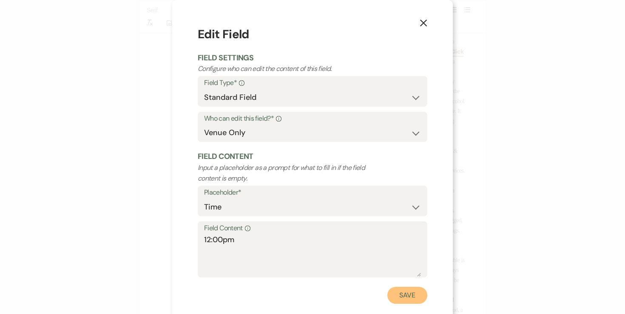
click at [408, 294] on button "Save" at bounding box center [407, 295] width 40 height 17
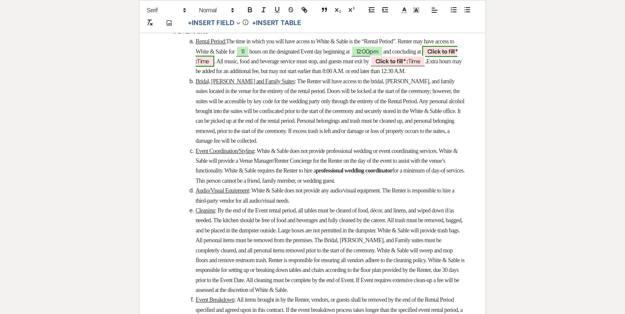
click at [250, 67] on span "Click to fill* : Time" at bounding box center [327, 56] width 262 height 21
select select "owner"
select select "Time"
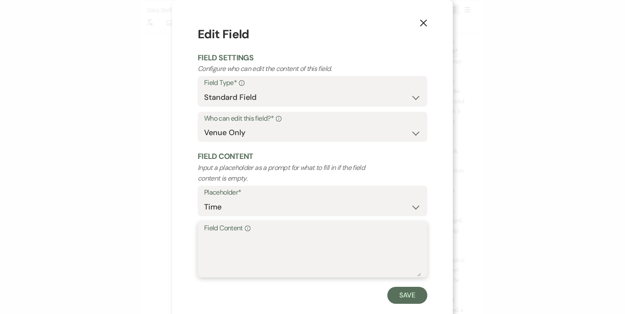
click at [258, 236] on textarea "Field Content Info" at bounding box center [312, 255] width 217 height 43
type textarea "11:00pm"
click at [398, 293] on button "Save" at bounding box center [407, 295] width 40 height 17
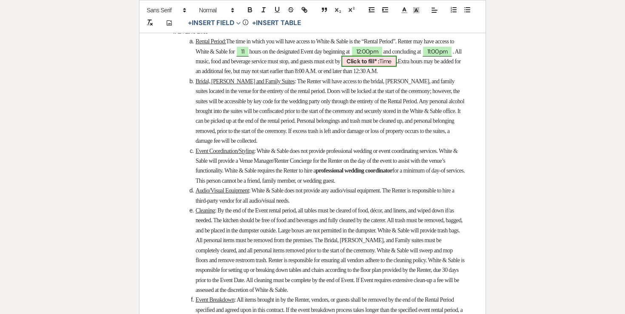
click at [379, 65] on b "Click to fill* :" at bounding box center [362, 61] width 33 height 8
select select "owner"
select select "Time"
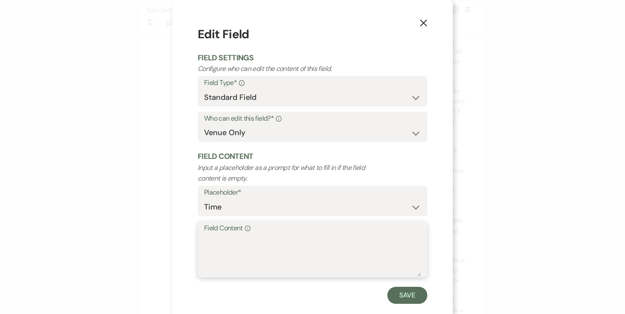
click at [315, 253] on textarea "Field Content Info" at bounding box center [312, 255] width 217 height 43
type textarea "10:00pm"
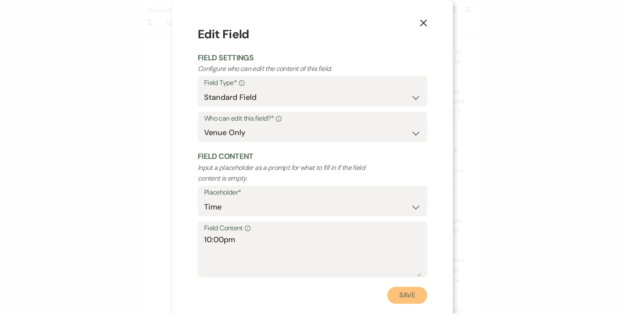
click at [403, 298] on button "Save" at bounding box center [407, 295] width 40 height 17
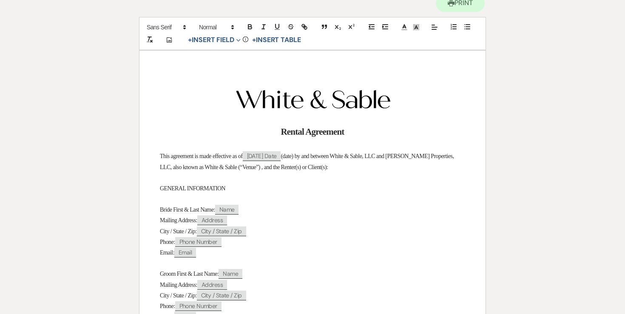
scroll to position [0, 0]
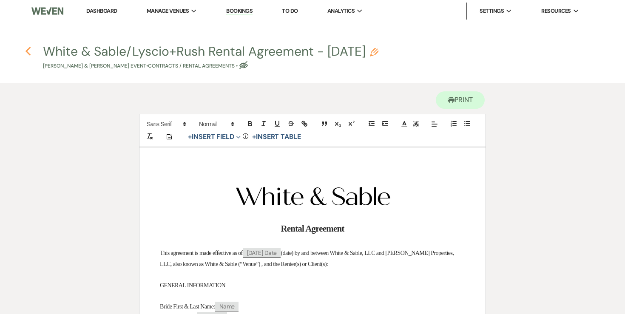
click at [27, 52] on use "button" at bounding box center [28, 51] width 6 height 9
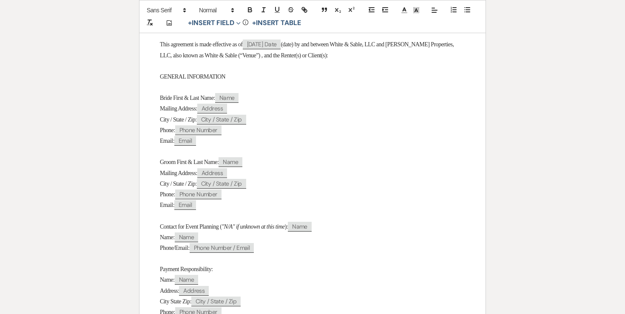
select select "5"
select select "12"
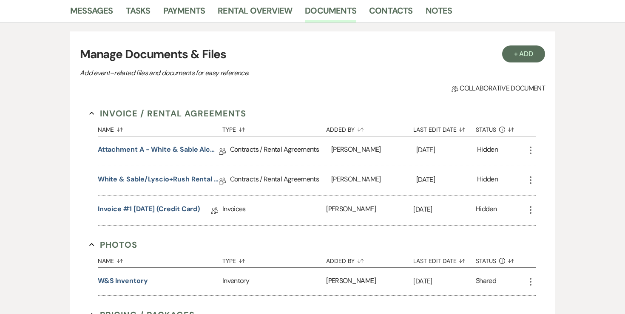
scroll to position [209, 0]
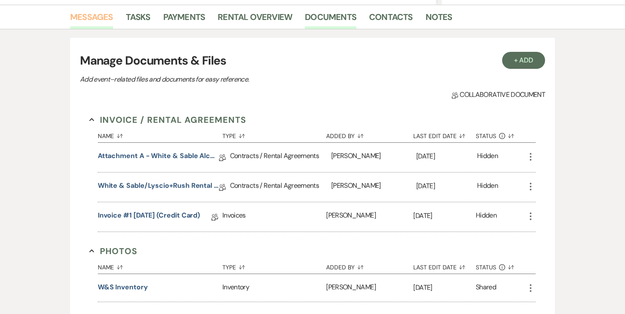
click at [103, 24] on link "Messages" at bounding box center [91, 19] width 43 height 19
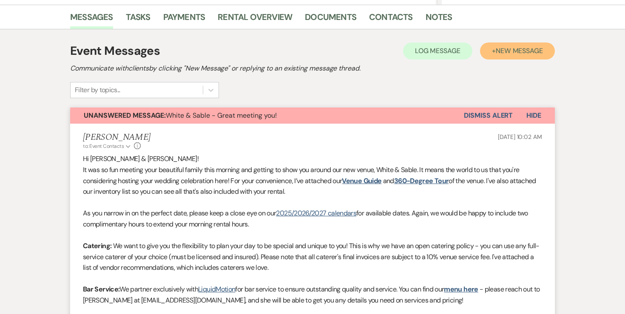
click at [486, 57] on button "+ New Message" at bounding box center [517, 51] width 75 height 17
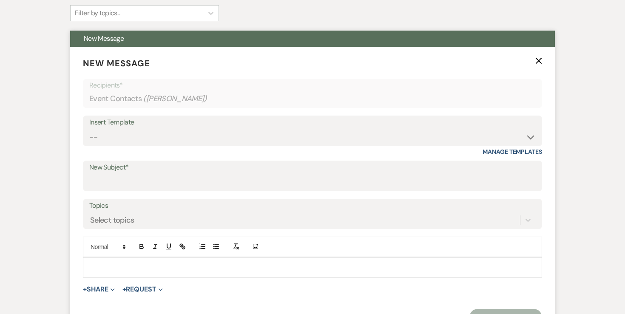
scroll to position [306, 0]
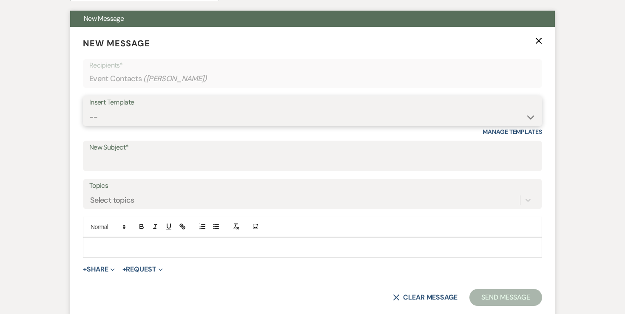
click at [295, 118] on select "-- Inquiry Response (Venue Guide) Schedule - Venue Tour Appt Confirmation Sched…" at bounding box center [312, 117] width 446 height 17
select select "3330"
type input "Next Steps for Booking: Your wedding day contract from White & Sable! 💕💍"
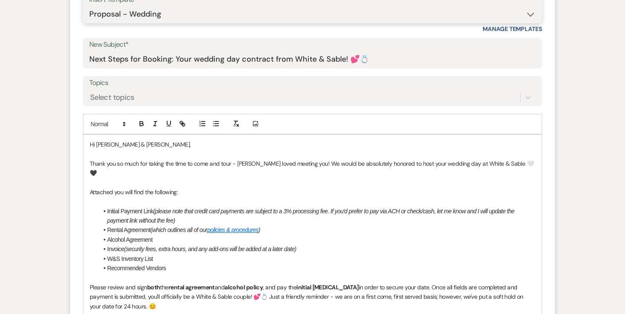
scroll to position [409, 0]
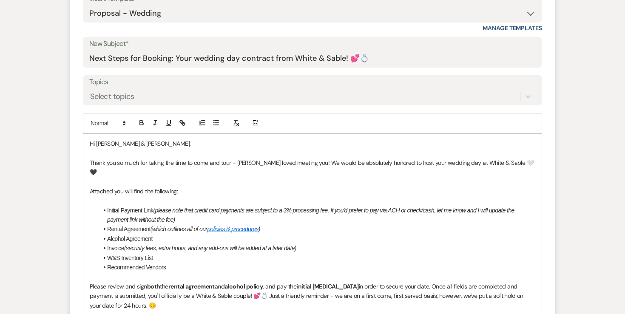
click at [351, 165] on span "Thank you so much for taking the time to come and tour - [PERSON_NAME] loved me…" at bounding box center [312, 167] width 444 height 17
click at [351, 165] on span "Thank you so much for taking the time to come and tour - Landon loved meeting y…" at bounding box center [312, 167] width 444 height 17
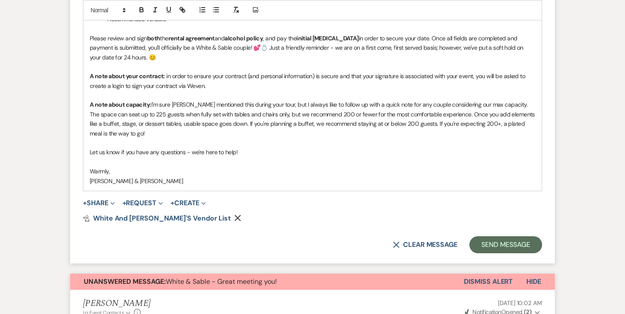
scroll to position [669, 0]
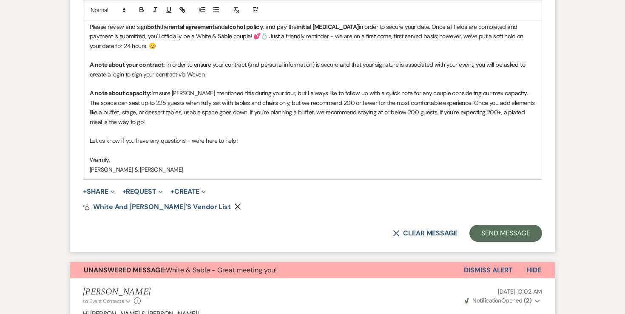
click at [235, 204] on use "button" at bounding box center [238, 207] width 6 height 6
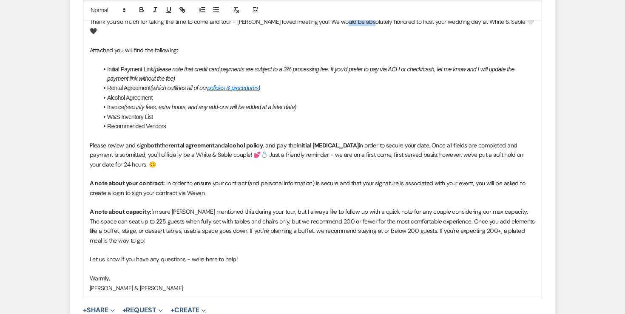
scroll to position [510, 0]
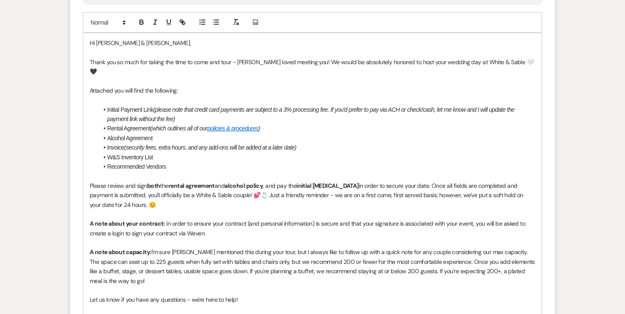
click at [149, 162] on li "Recommended Vendors" at bounding box center [316, 166] width 437 height 9
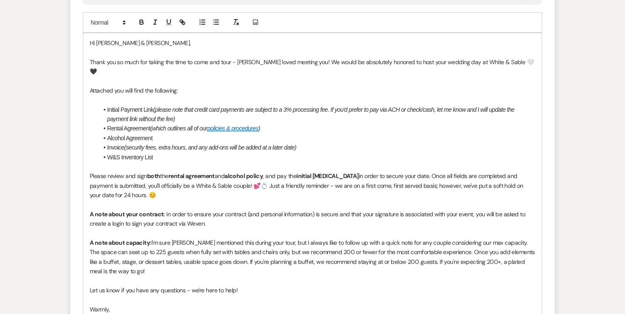
click at [147, 162] on p at bounding box center [313, 166] width 446 height 9
click at [147, 153] on li "W&S Inventory List" at bounding box center [316, 157] width 437 height 9
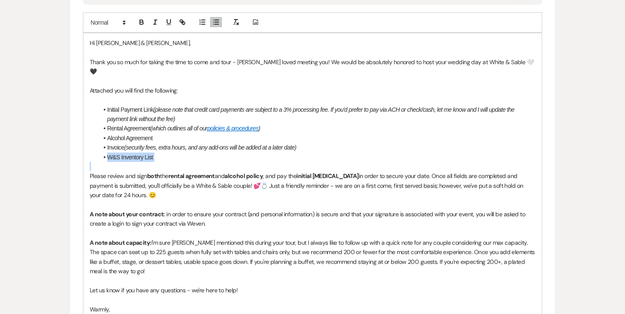
click at [147, 153] on li "W&S Inventory List" at bounding box center [316, 157] width 437 height 9
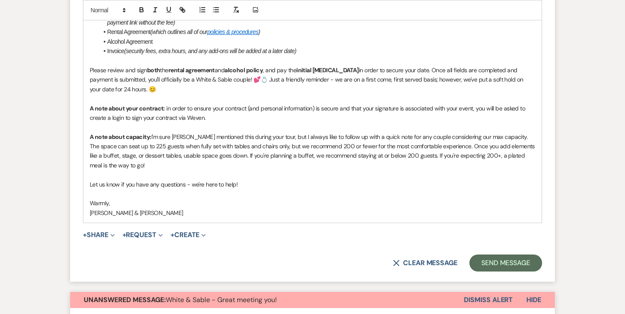
scroll to position [591, 0]
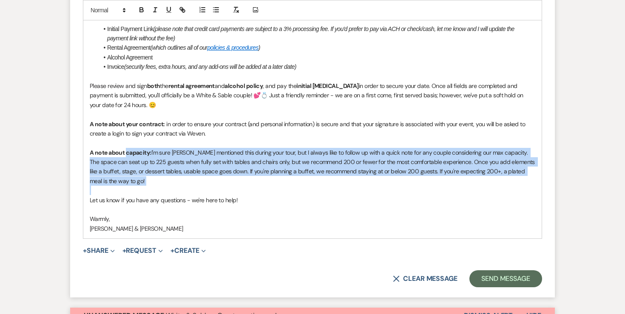
drag, startPoint x: 114, startPoint y: 177, endPoint x: 125, endPoint y: 139, distance: 39.1
click at [125, 139] on div "Hi Angela & Andre, Thank you so much for taking the time to come and tour - Lan…" at bounding box center [312, 95] width 458 height 286
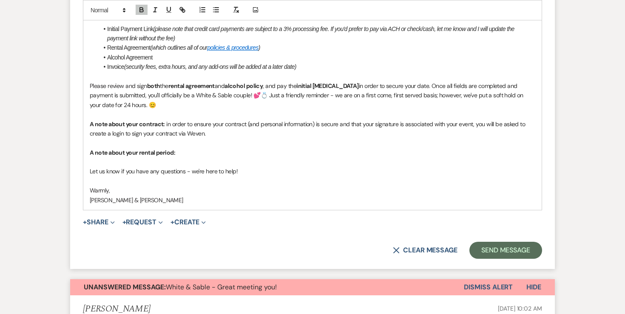
click at [189, 148] on p "A note about your rental period:" at bounding box center [313, 152] width 446 height 9
click at [143, 13] on icon "button" at bounding box center [142, 10] width 8 height 8
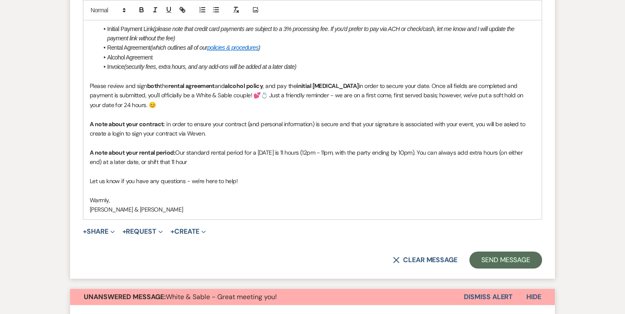
click at [161, 153] on p "A note about your rental period: Our standard rental period for a Thursday is 1…" at bounding box center [313, 157] width 446 height 19
drag, startPoint x: 198, startPoint y: 151, endPoint x: 190, endPoint y: 151, distance: 8.1
click at [190, 151] on p "A note about your rental period: Our standard rental period for a Thursday is 1…" at bounding box center [313, 157] width 446 height 19
drag, startPoint x: 191, startPoint y: 155, endPoint x: 139, endPoint y: 151, distance: 52.4
click at [139, 151] on p "A note about your rental period: Our standard rental period for a Thursday is 1…" at bounding box center [313, 157] width 446 height 19
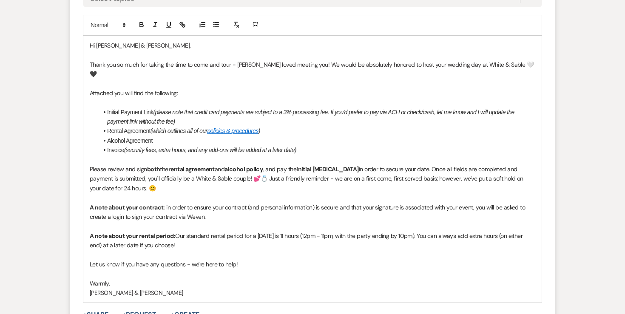
scroll to position [503, 0]
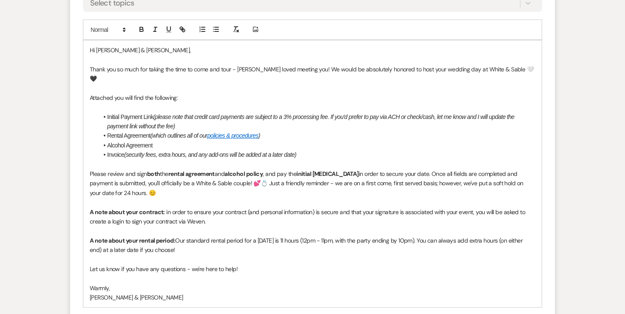
click at [95, 170] on span "Please review and sign" at bounding box center [118, 174] width 57 height 8
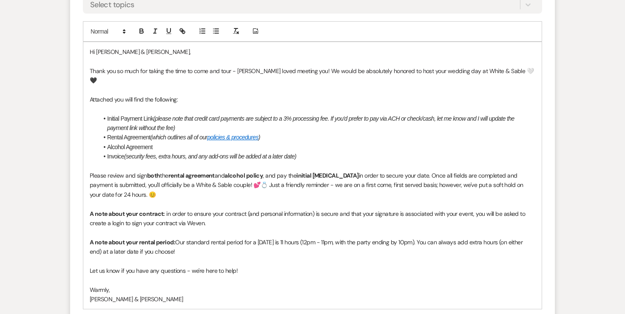
scroll to position [502, 0]
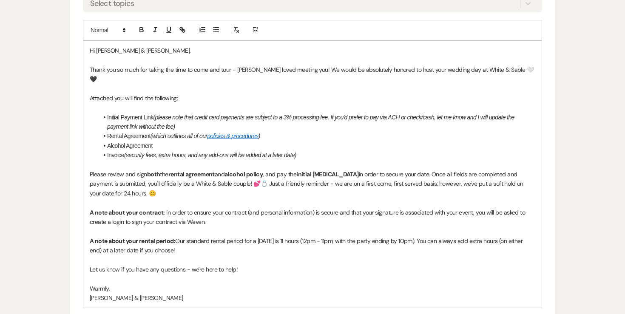
click at [211, 152] on em "(security fees, extra hours, and any add-ons will be added at a later date)" at bounding box center [210, 155] width 172 height 7
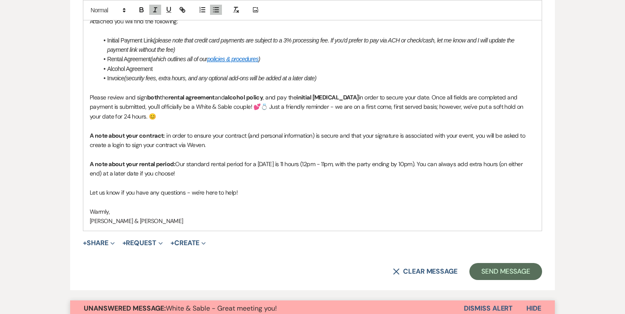
scroll to position [581, 0]
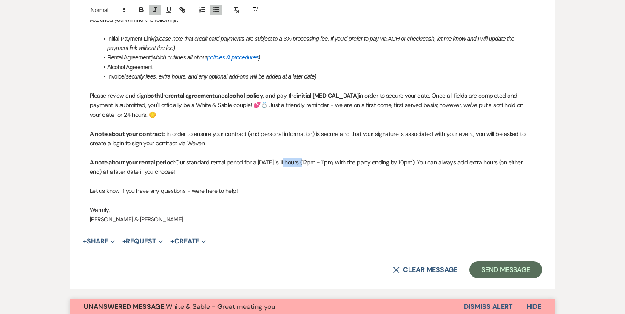
drag, startPoint x: 287, startPoint y: 152, endPoint x: 307, endPoint y: 151, distance: 19.1
click at [307, 158] on p "A note about your rental period: Our standard rental period for a Thursday is 1…" at bounding box center [313, 167] width 446 height 19
click at [144, 10] on icon "button" at bounding box center [142, 10] width 8 height 8
click at [272, 133] on p "A note about your contract: in order to ensure your contract (and personal info…" at bounding box center [313, 138] width 446 height 19
click at [252, 165] on p "A note about your rental period: Our standard rental period for a Thursday is 1…" at bounding box center [313, 167] width 446 height 19
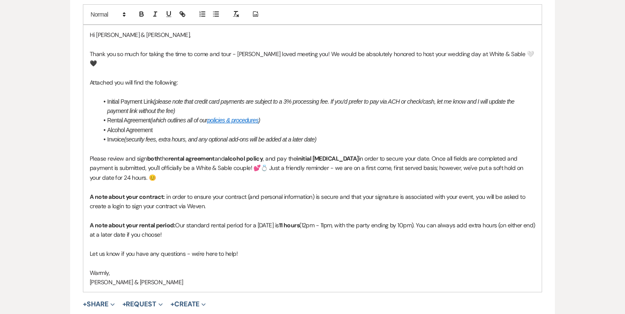
scroll to position [512, 0]
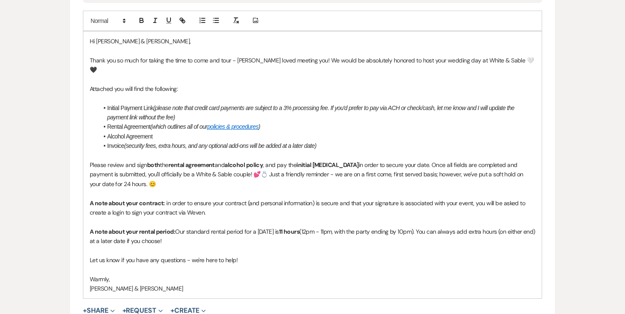
click at [245, 255] on p "Let us know if you have any questions - we're here to help!" at bounding box center [313, 259] width 446 height 9
click at [113, 285] on span "Angela & Landon" at bounding box center [137, 289] width 94 height 8
click at [136, 284] on p "Angela & Landon" at bounding box center [313, 288] width 446 height 9
drag, startPoint x: 136, startPoint y: 276, endPoint x: 117, endPoint y: 276, distance: 19.6
click at [117, 284] on p "Angela & Landon" at bounding box center [313, 288] width 446 height 9
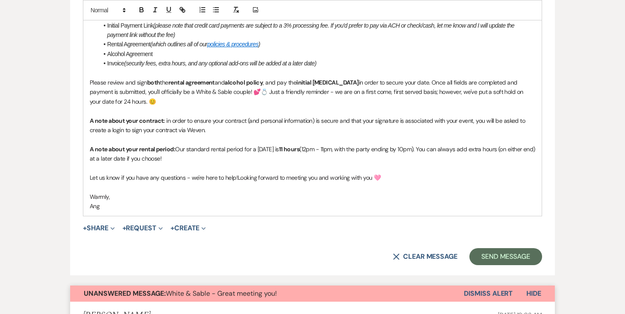
scroll to position [594, 0]
click at [152, 225] on button "+ Request Expand" at bounding box center [142, 228] width 40 height 7
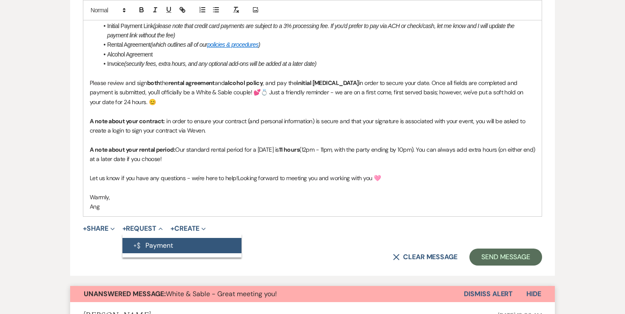
click at [168, 238] on button "Generate Payment Payment" at bounding box center [181, 245] width 119 height 15
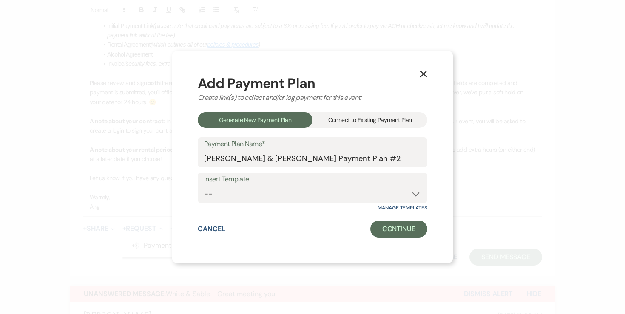
click at [316, 113] on div "Connect to Existing Payment Plan" at bounding box center [369, 120] width 115 height 16
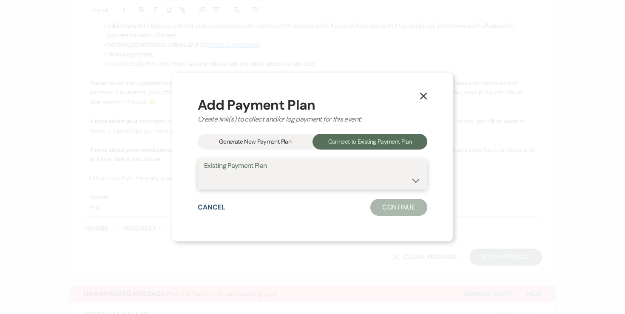
click at [264, 182] on select "Angela Lyscio & Andre Rush's Payment Plan #1" at bounding box center [312, 180] width 217 height 17
select select "24663"
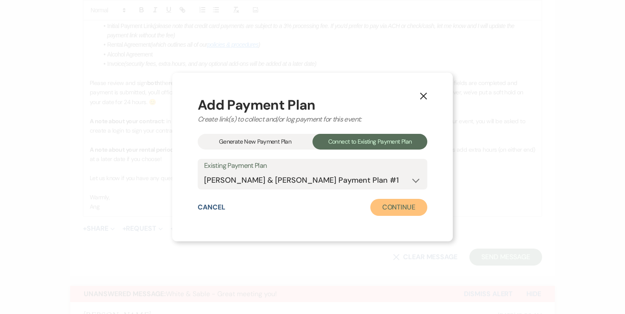
click at [390, 210] on button "Continue" at bounding box center [398, 207] width 57 height 17
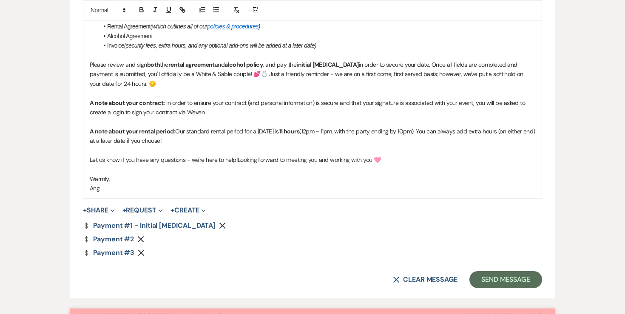
scroll to position [619, 0]
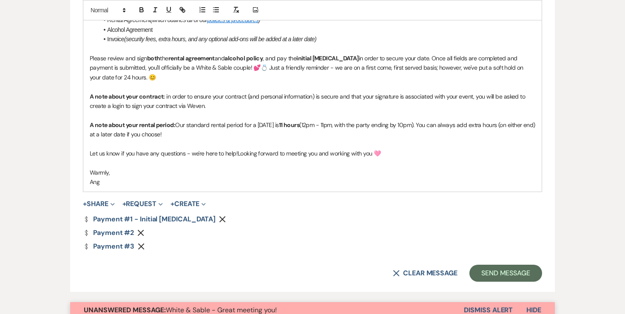
click at [138, 243] on div "Dollar Payment Payment #3 Remove" at bounding box center [312, 246] width 459 height 7
click at [142, 232] on div "Dollar Payment Payment #1 - Initial Retainer Remove Dollar Payment Payment #2 R…" at bounding box center [312, 233] width 459 height 34
click at [141, 230] on icon "Remove" at bounding box center [140, 233] width 7 height 7
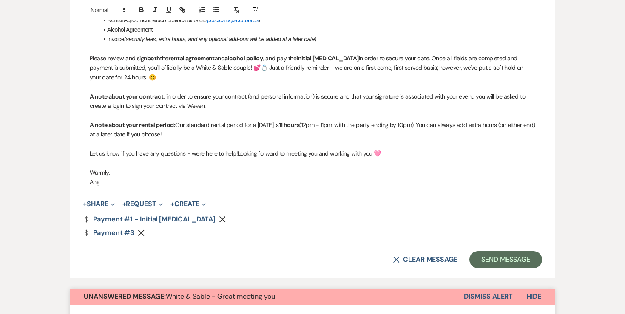
click at [141, 230] on use "button" at bounding box center [141, 233] width 6 height 6
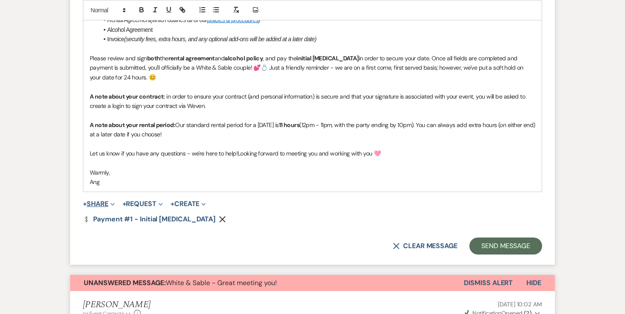
click at [100, 201] on button "+ Share Expand" at bounding box center [99, 204] width 32 height 7
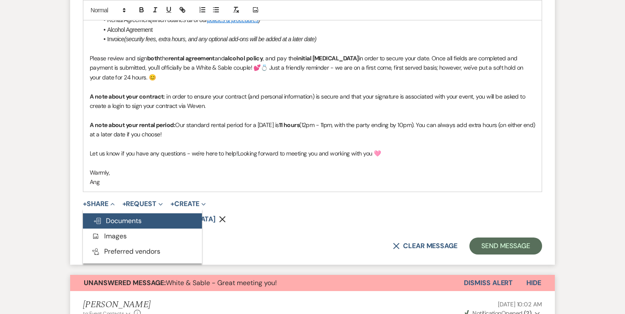
click at [110, 216] on span "Doc Upload Documents" at bounding box center [117, 220] width 48 height 9
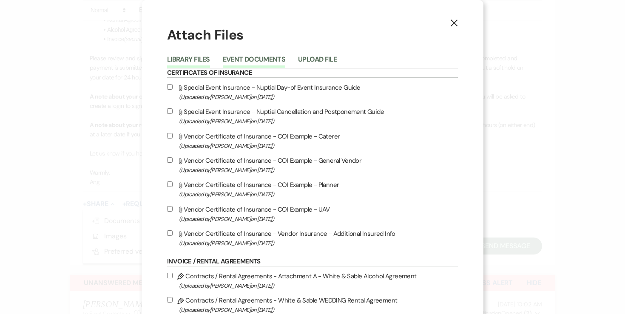
click at [279, 60] on button "Event Documents" at bounding box center [254, 62] width 62 height 12
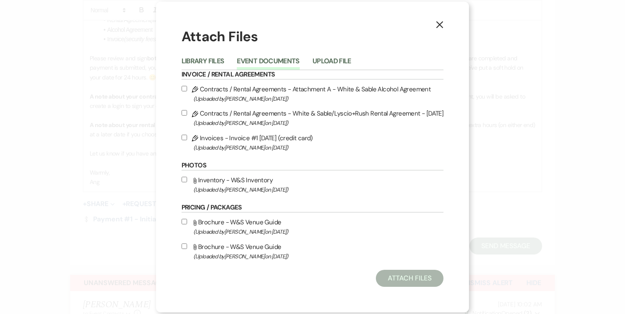
click at [187, 111] on input "Pencil Contracts / Rental Agreements - White & Sable/Lyscio+Rush Rental Agreeme…" at bounding box center [185, 113] width 6 height 6
checkbox input "true"
click at [187, 90] on input "Pencil Contracts / Rental Agreements - Attachment A - White & Sable Alcohol Agr…" at bounding box center [185, 89] width 6 height 6
checkbox input "true"
click at [187, 138] on input "Pencil Invoices - Invoice #1 8-13-2025 (credit card) (Uploaded by Angela Oldenb…" at bounding box center [185, 138] width 6 height 6
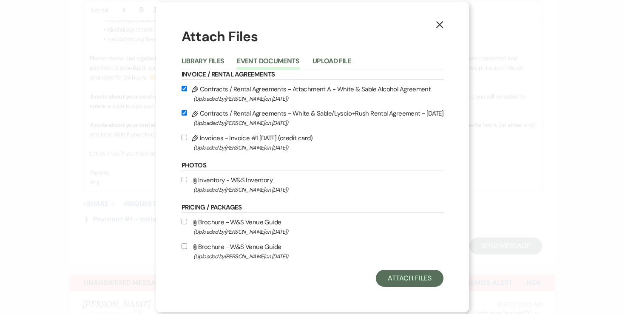
checkbox input "true"
click at [406, 275] on button "Attach Files" at bounding box center [410, 278] width 68 height 17
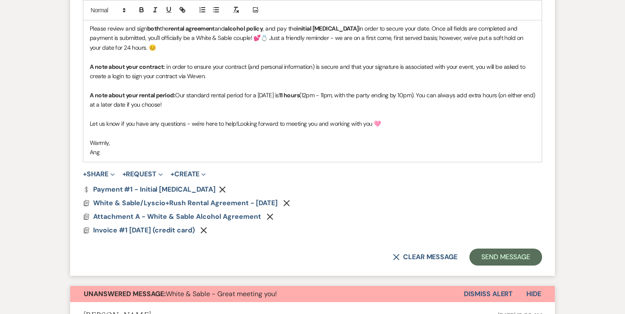
scroll to position [663, 0]
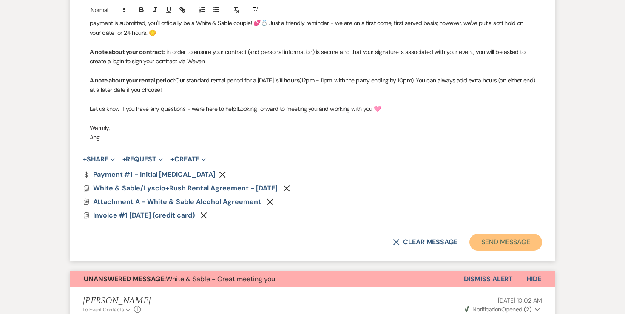
click at [496, 234] on button "Send Message" at bounding box center [505, 242] width 73 height 17
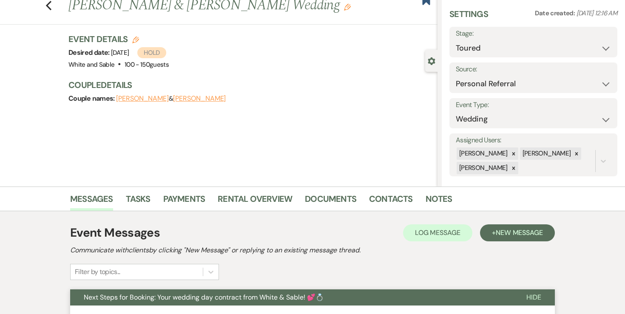
scroll to position [0, 0]
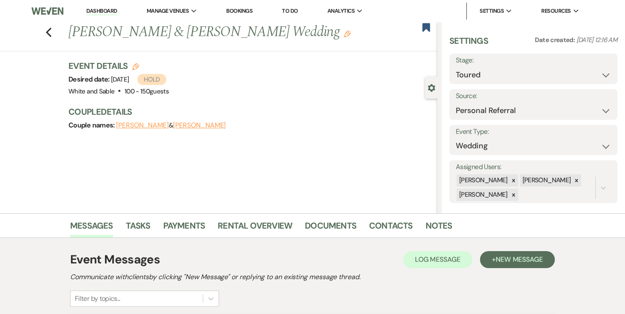
click at [344, 34] on icon "Edit" at bounding box center [347, 34] width 7 height 7
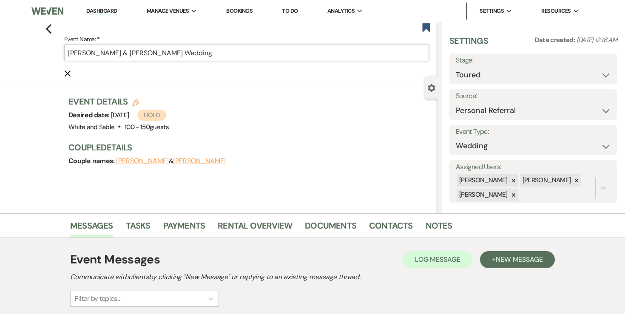
click at [266, 54] on input "Angela Lyscio & Andre Rush's Wedding" at bounding box center [246, 53] width 365 height 17
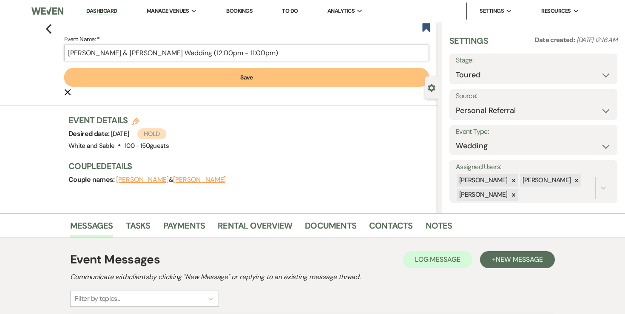
type input "[PERSON_NAME] & [PERSON_NAME] Wedding (12:00pm - 11:00pm)"
click at [238, 69] on button "Save" at bounding box center [246, 77] width 365 height 19
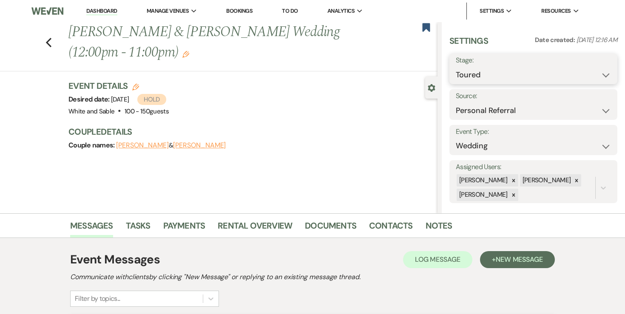
click at [484, 79] on select "Inquiry Follow Up Tour Requested Tour Confirmed Toured Proposal Sent Booked Lost" at bounding box center [533, 75] width 155 height 17
select select "6"
click at [602, 75] on button "Save" at bounding box center [600, 68] width 34 height 17
click at [50, 42] on icon "Previous" at bounding box center [48, 42] width 6 height 10
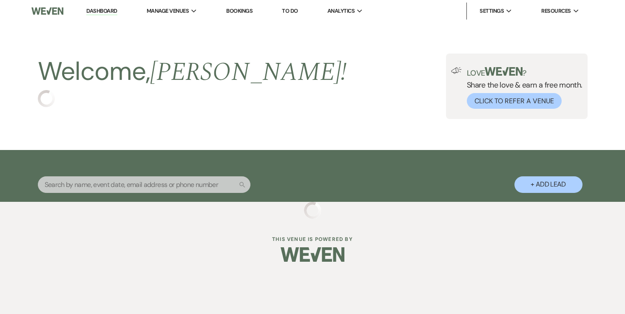
select select "5"
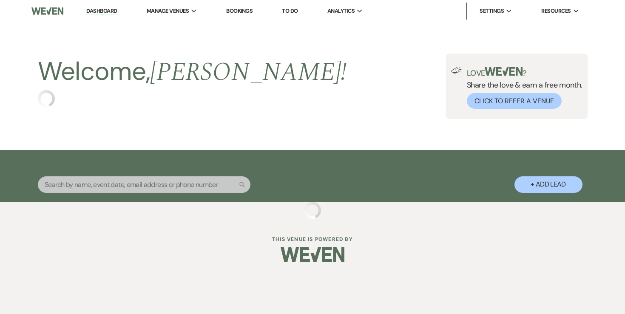
select select "5"
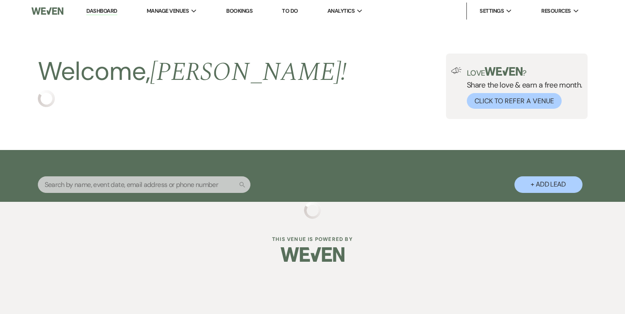
select select "5"
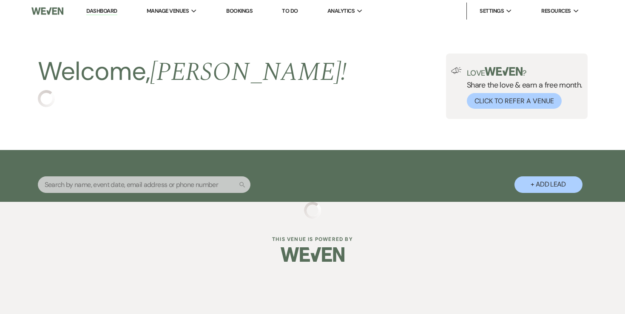
select select "5"
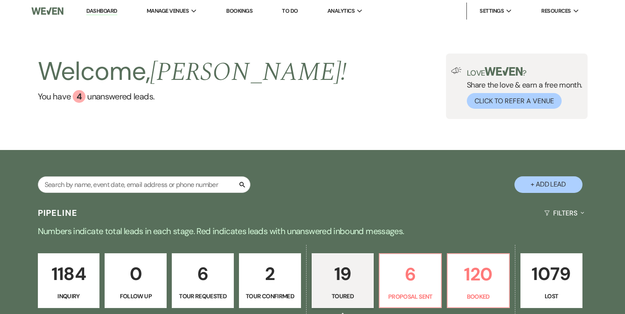
click at [289, 12] on link "To Do" at bounding box center [290, 10] width 16 height 7
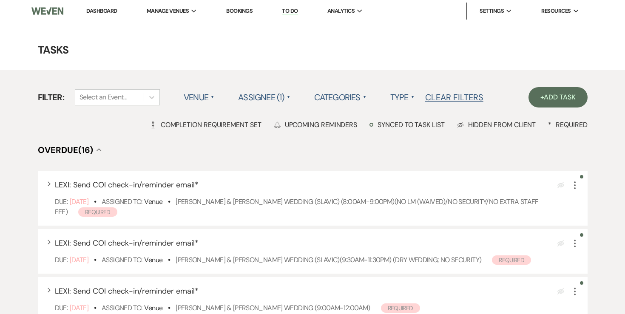
click at [95, 10] on link "Dashboard" at bounding box center [101, 10] width 31 height 7
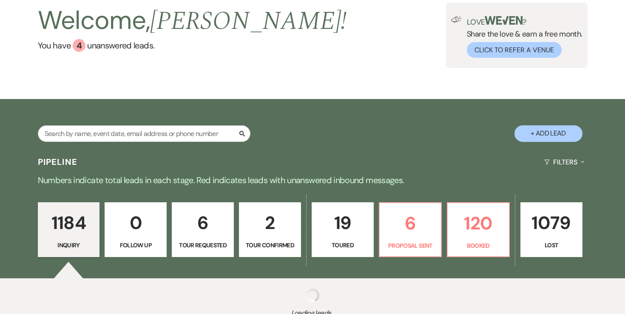
scroll to position [60, 0]
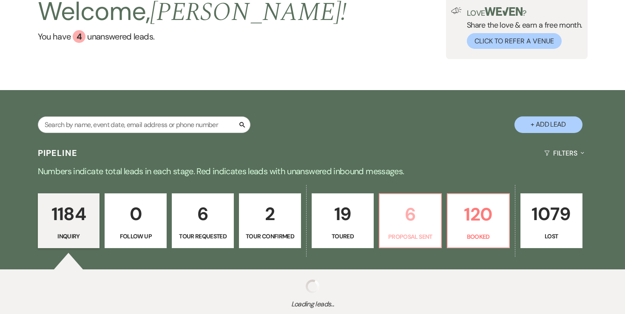
click at [411, 215] on p "6" at bounding box center [410, 214] width 51 height 28
select select "6"
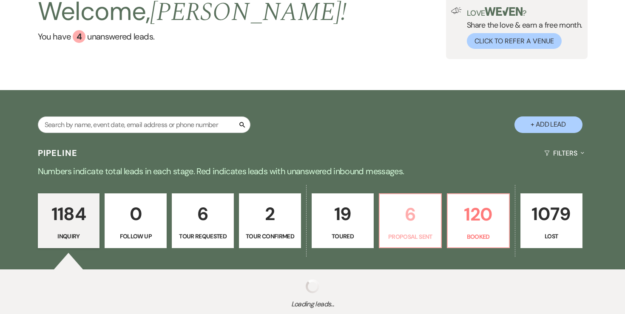
select select "6"
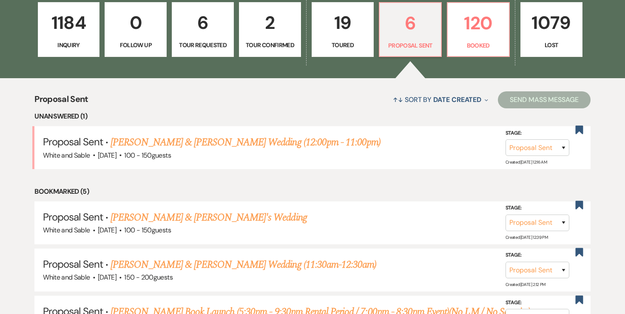
scroll to position [252, 0]
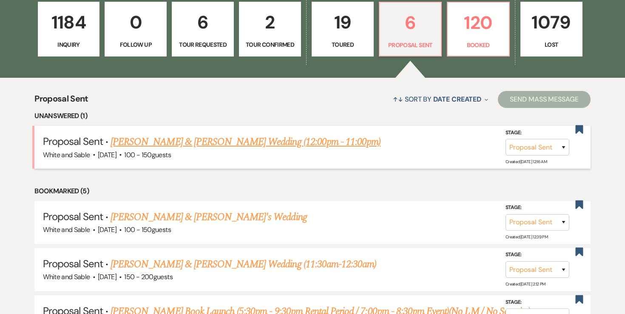
click at [319, 140] on link "[PERSON_NAME] & [PERSON_NAME] Wedding (12:00pm - 11:00pm)" at bounding box center [246, 141] width 270 height 15
select select "6"
select select "12"
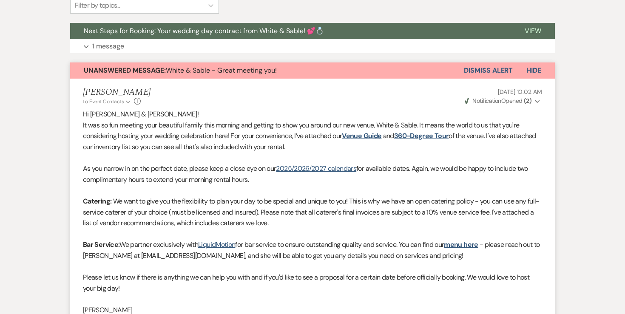
scroll to position [248, 0]
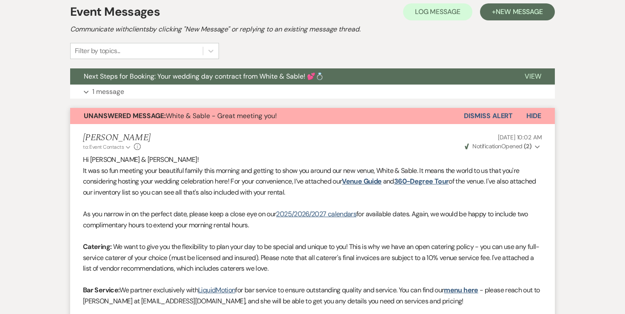
click at [503, 116] on button "Dismiss Alert" at bounding box center [488, 116] width 49 height 16
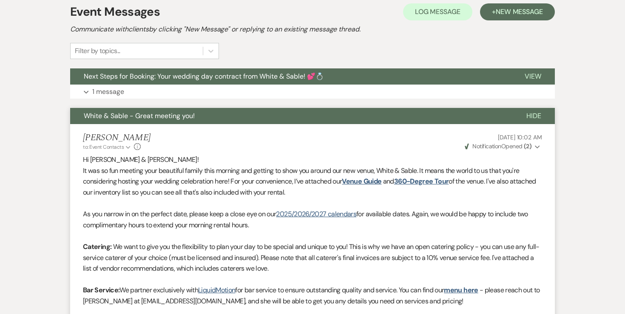
scroll to position [0, 0]
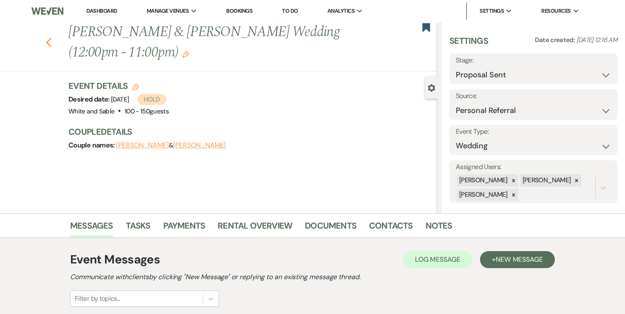
click at [50, 41] on icon "Previous" at bounding box center [48, 42] width 6 height 10
select select "6"
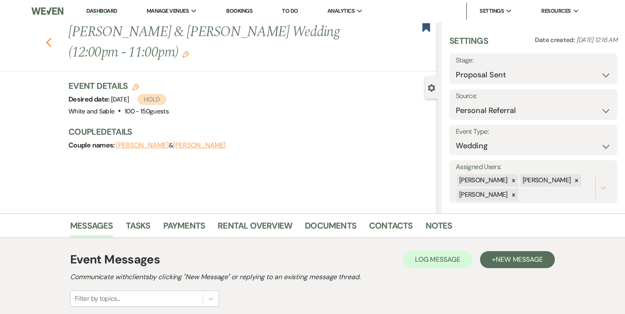
select select "6"
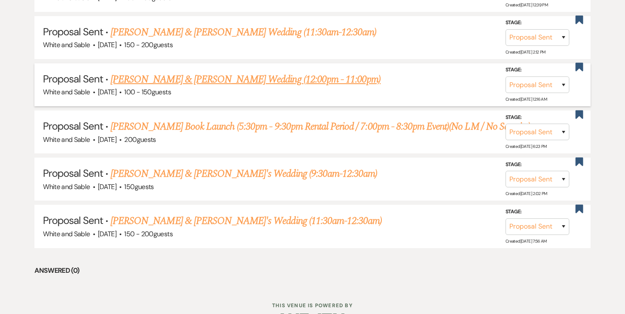
scroll to position [438, 0]
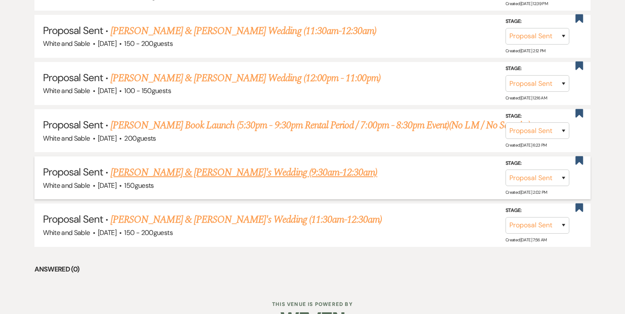
click at [247, 180] on div "White and Sable · Apr 23, 2027 · 150 guests" at bounding box center [312, 185] width 539 height 11
click at [247, 176] on link "Emily Boehm & Jeremy's Wedding (9:30am-12:30am)" at bounding box center [244, 172] width 267 height 15
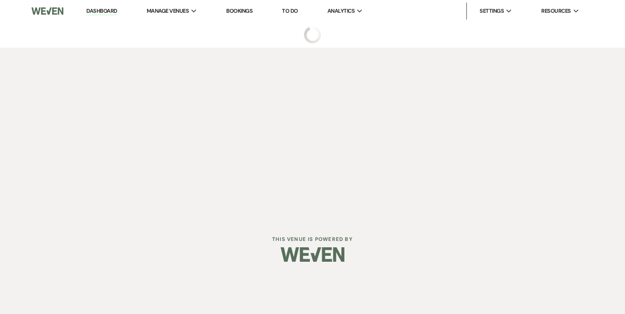
select select "6"
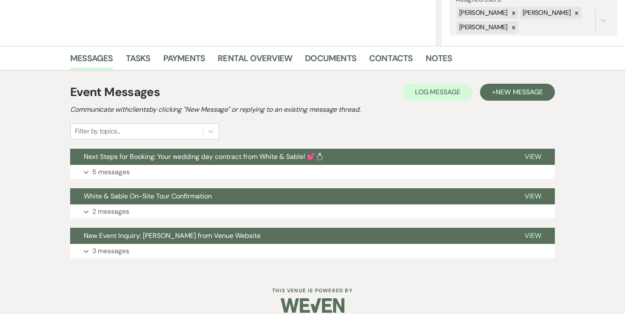
scroll to position [179, 0]
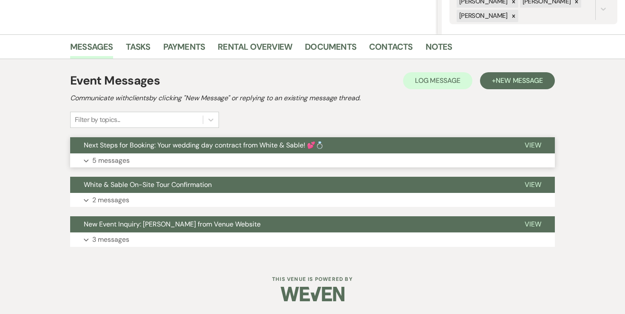
click at [115, 167] on button "Expand 5 messages" at bounding box center [312, 160] width 485 height 14
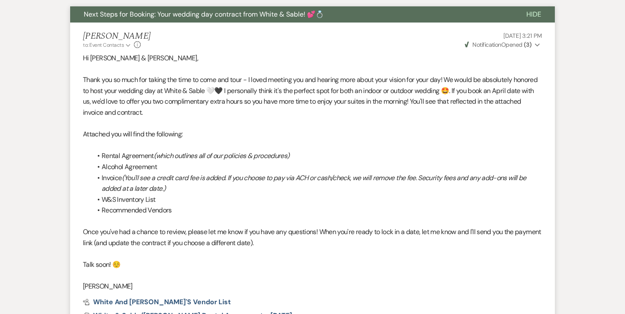
scroll to position [311, 0]
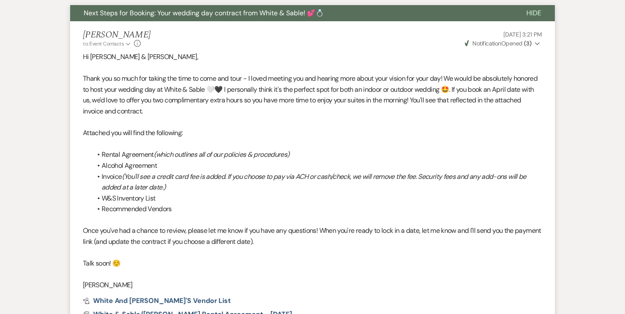
click at [528, 43] on strong "( 3 )" at bounding box center [528, 44] width 8 height 8
click at [359, 81] on p "Thank you so much for taking the time to come and tour - I loved meeting you an…" at bounding box center [312, 94] width 459 height 43
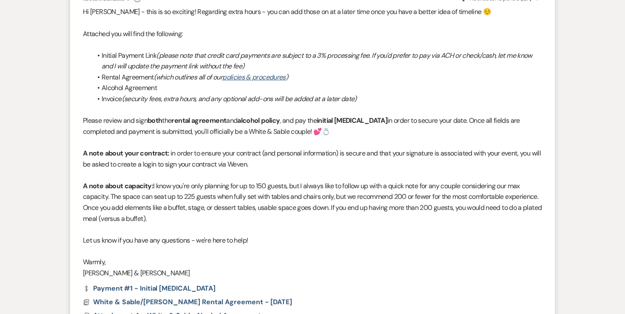
scroll to position [0, 0]
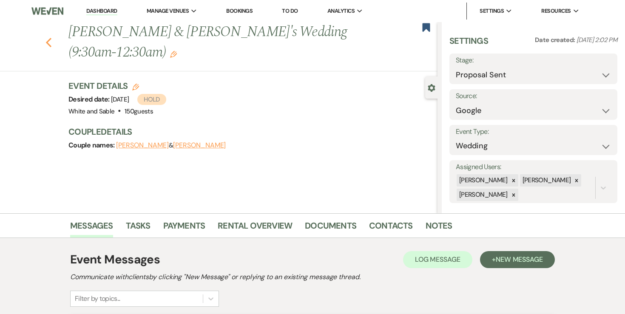
click at [47, 37] on icon "Previous" at bounding box center [48, 42] width 6 height 10
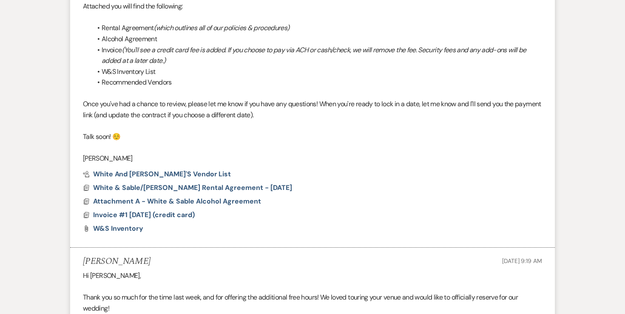
select select "6"
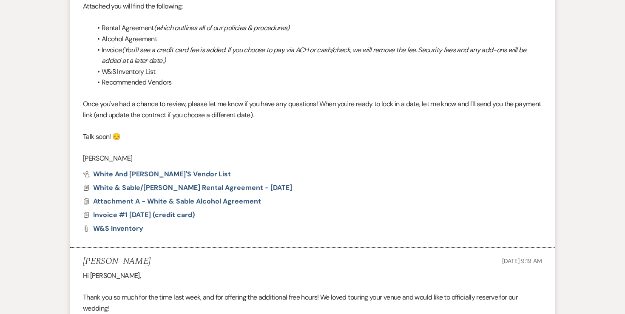
select select "6"
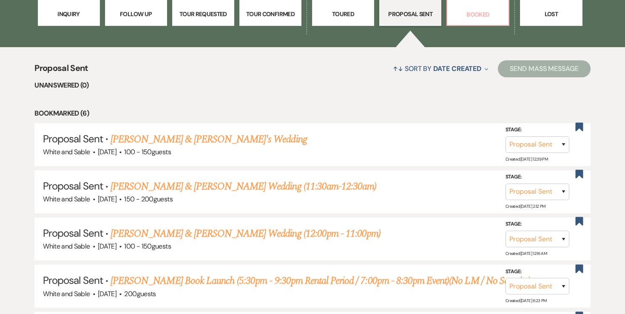
click at [468, 11] on p "Booked" at bounding box center [477, 14] width 51 height 9
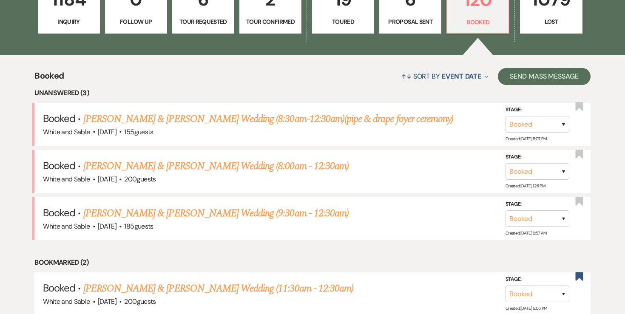
scroll to position [275, 0]
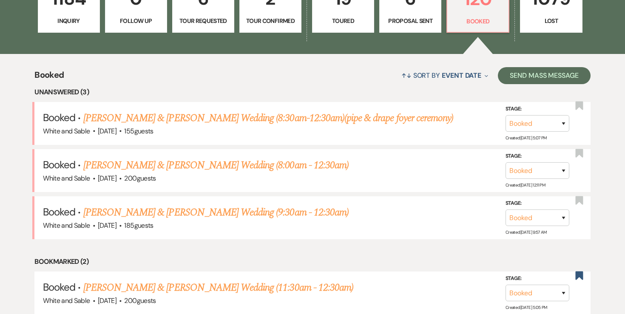
click at [211, 25] on p "Tour Requested" at bounding box center [203, 20] width 51 height 9
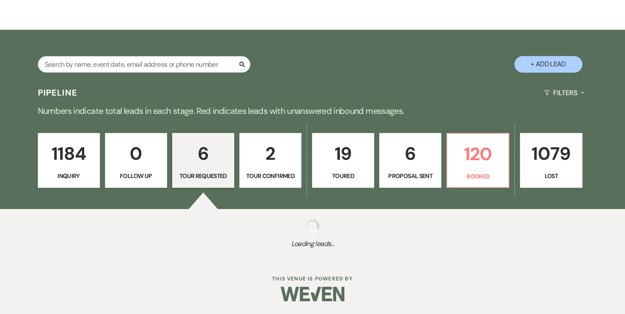
select select "2"
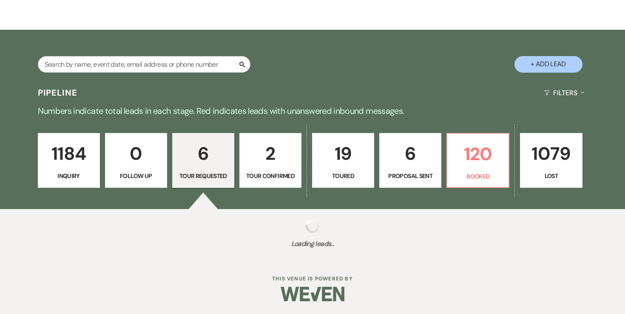
select select "2"
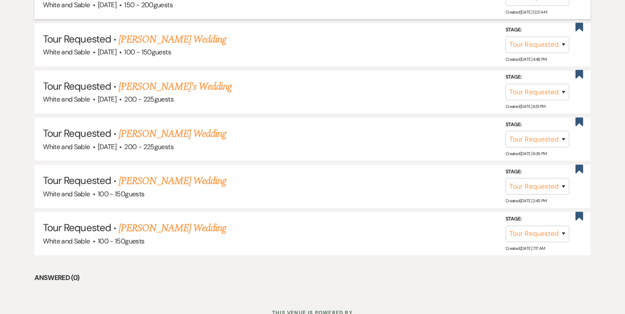
scroll to position [441, 0]
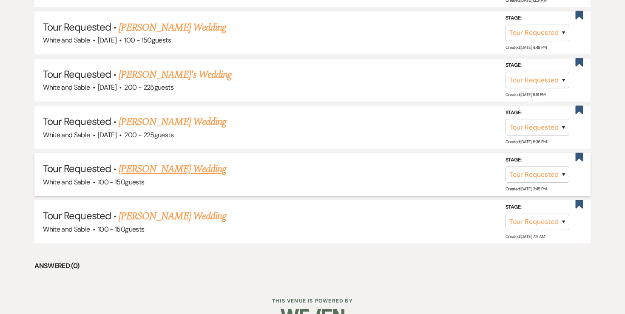
click at [183, 169] on link "Molly Meyers's Wedding" at bounding box center [173, 169] width 108 height 15
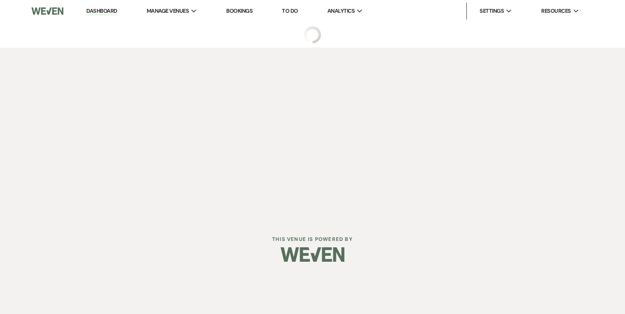
select select "2"
select select "6"
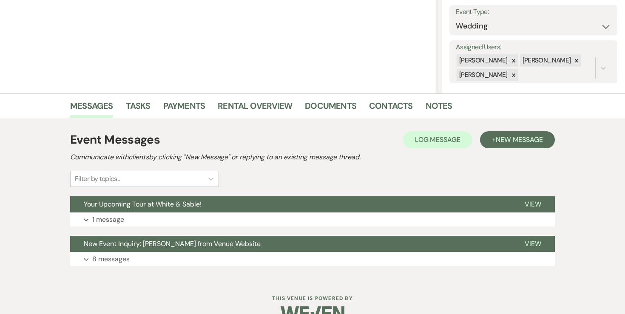
scroll to position [139, 0]
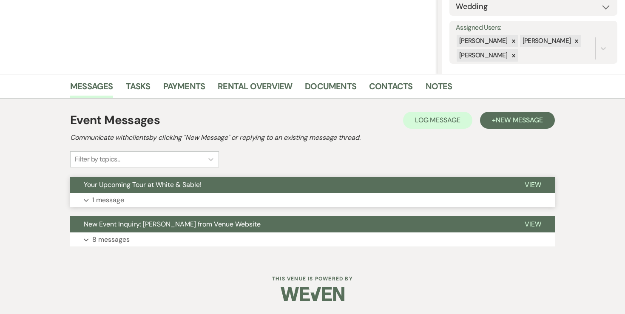
click at [112, 202] on p "1 message" at bounding box center [108, 200] width 32 height 11
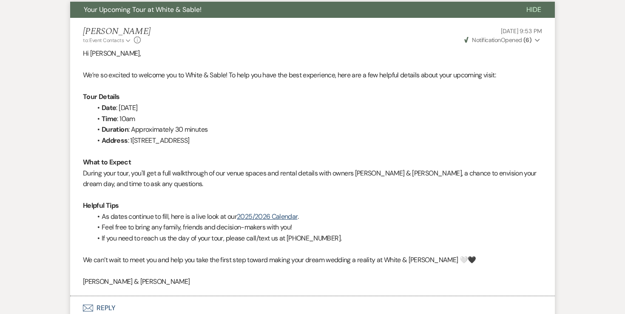
scroll to position [0, 0]
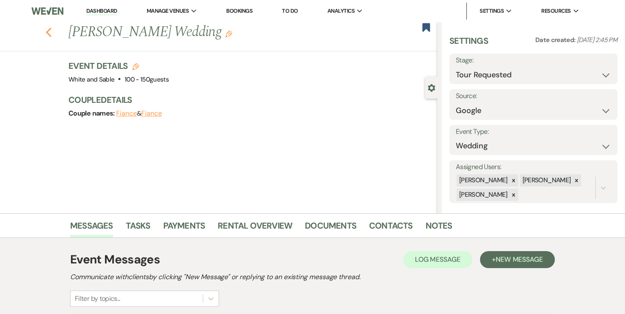
click at [50, 34] on icon "Previous" at bounding box center [48, 32] width 6 height 10
select select "2"
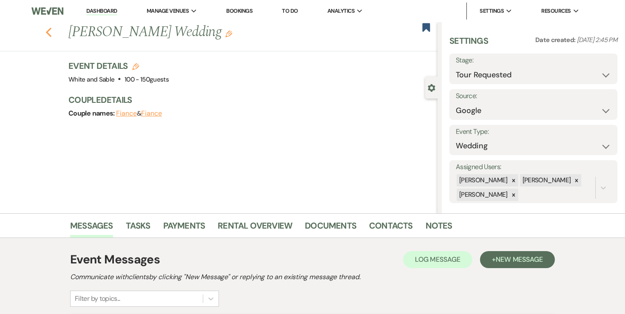
select select "2"
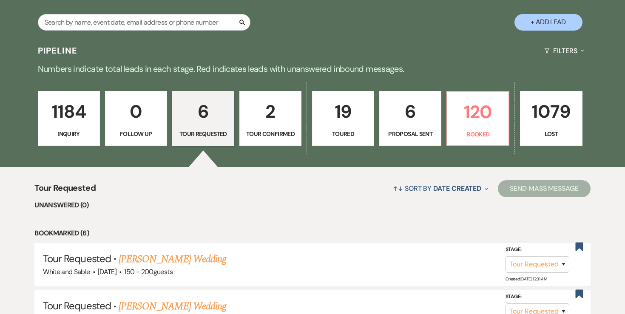
click at [270, 128] on link "2 Tour Confirmed" at bounding box center [270, 118] width 62 height 55
select select "4"
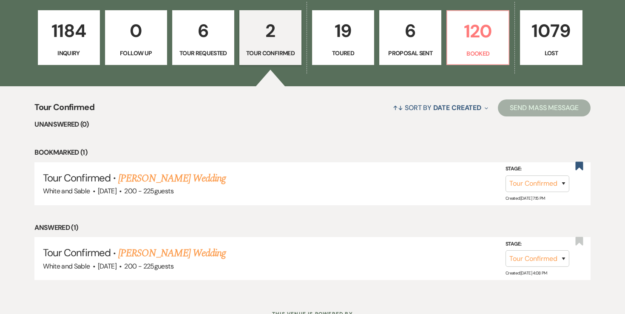
scroll to position [278, 0]
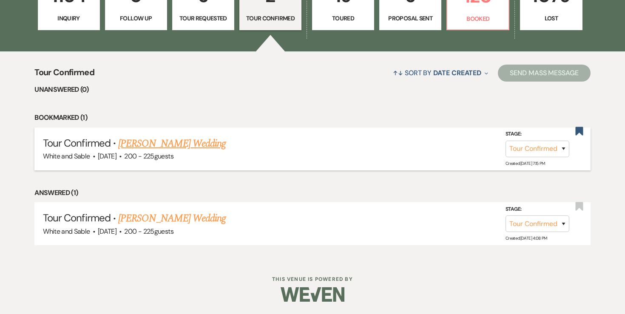
click at [190, 145] on link "Molly McChesney's Wedding" at bounding box center [172, 143] width 108 height 15
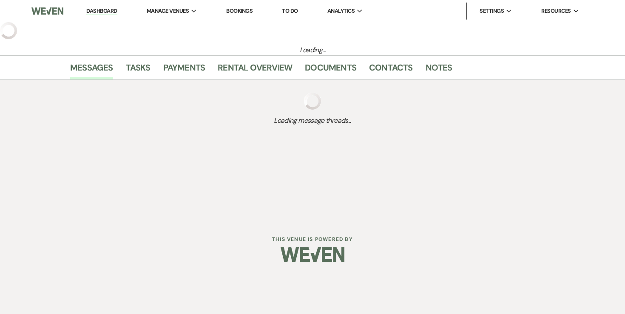
select select "4"
select select "5"
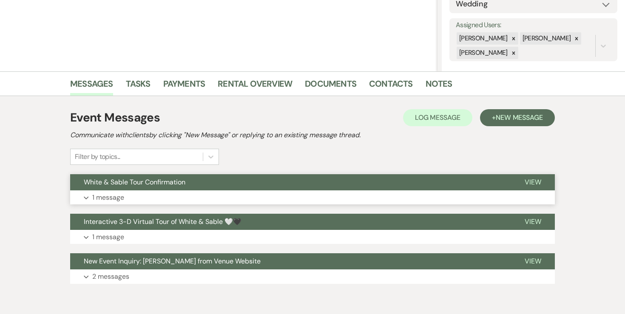
click at [103, 189] on button "White & Sable Tour Confirmation" at bounding box center [290, 182] width 441 height 16
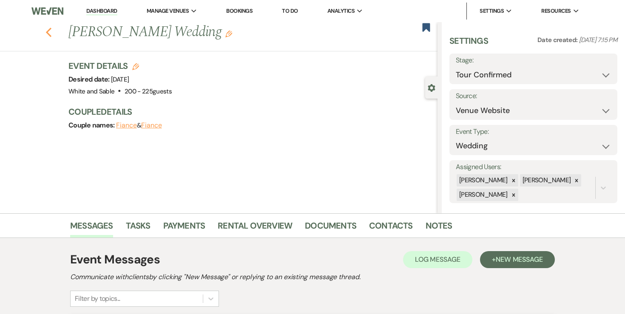
click at [50, 32] on icon "Previous" at bounding box center [48, 32] width 6 height 10
select select "4"
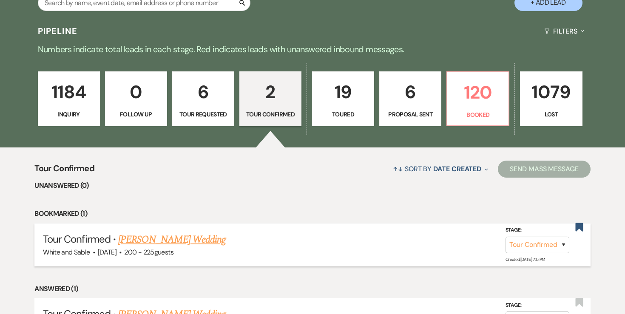
scroll to position [176, 0]
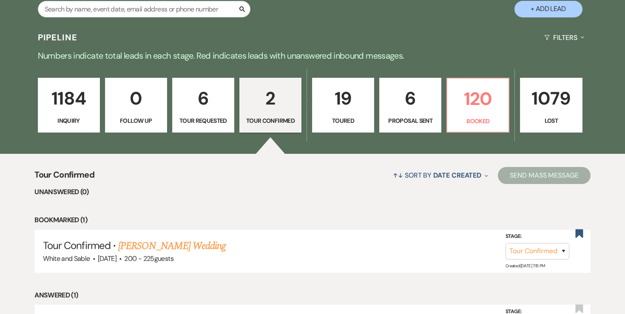
click at [400, 99] on p "6" at bounding box center [410, 98] width 51 height 28
select select "6"
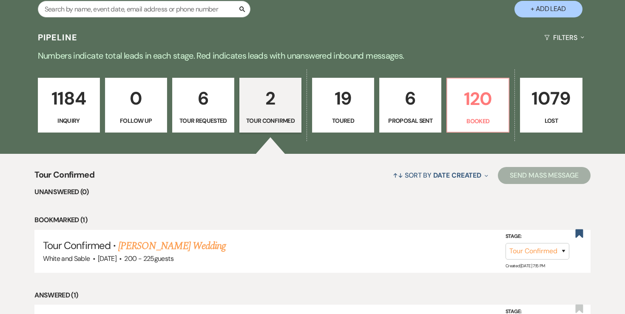
select select "6"
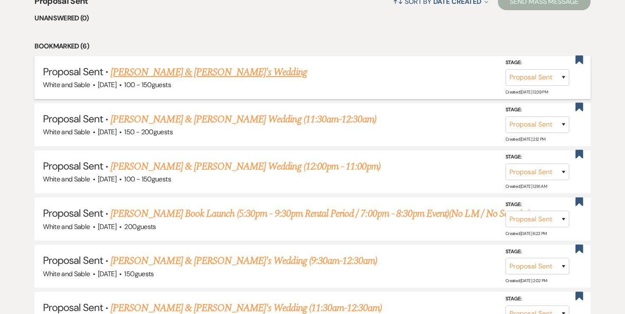
scroll to position [366, 0]
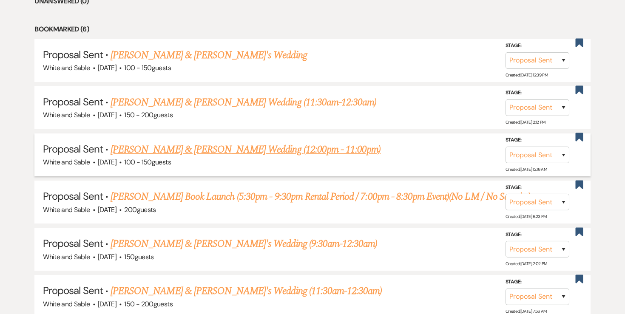
click at [261, 148] on link "[PERSON_NAME] & [PERSON_NAME] Wedding (12:00pm - 11:00pm)" at bounding box center [246, 149] width 270 height 15
select select "6"
select select "12"
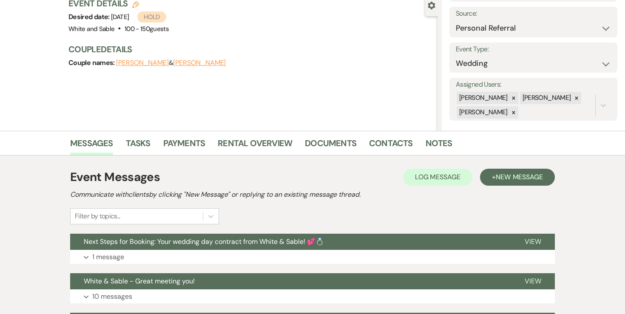
scroll to position [82, 0]
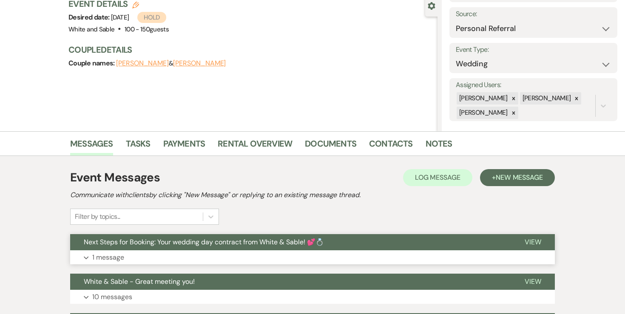
click at [119, 259] on p "1 message" at bounding box center [108, 257] width 32 height 11
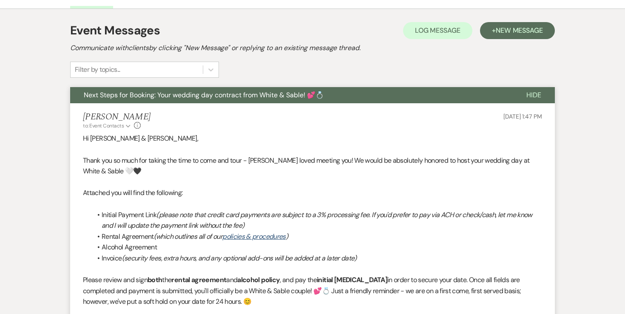
scroll to position [230, 0]
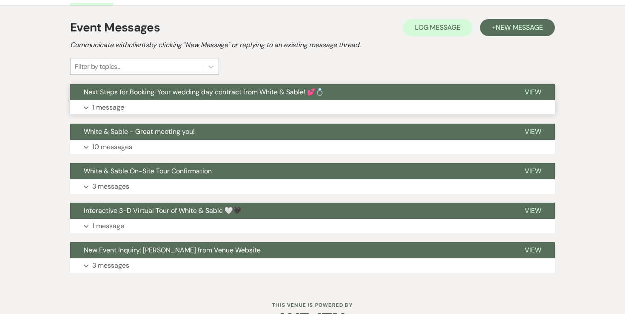
click at [112, 107] on p "1 message" at bounding box center [108, 107] width 32 height 11
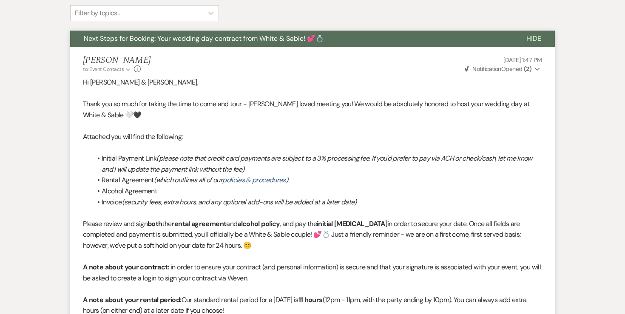
scroll to position [287, 0]
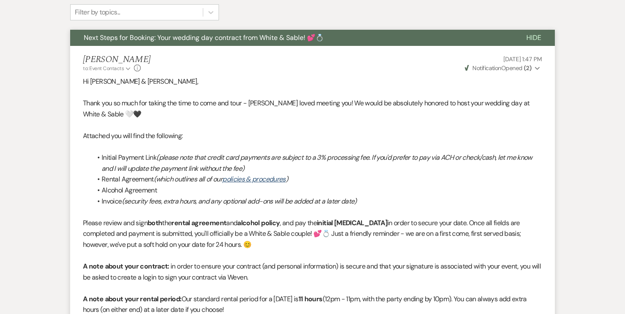
click at [529, 67] on strong "( 2 )" at bounding box center [528, 68] width 8 height 8
click at [381, 102] on span "Thank you so much for taking the time to come and tour - [PERSON_NAME] loved me…" at bounding box center [306, 109] width 446 height 20
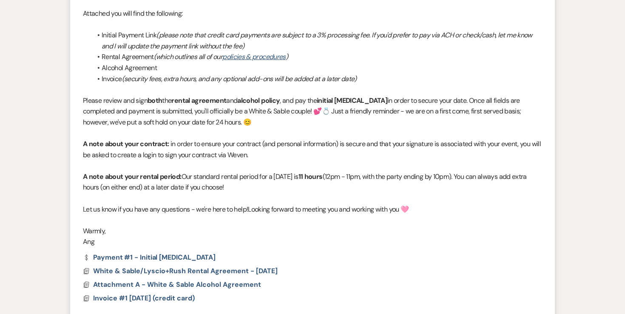
scroll to position [424, 0]
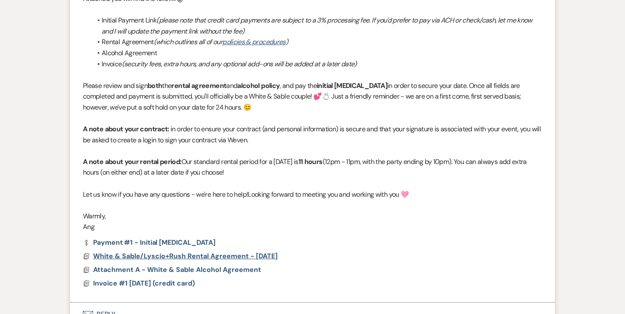
click at [176, 255] on span "White & Sable/Lyscio+Rush Rental Agreement - [DATE]" at bounding box center [185, 256] width 184 height 9
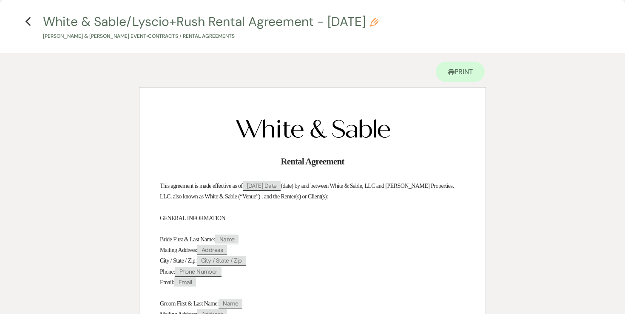
scroll to position [0, 0]
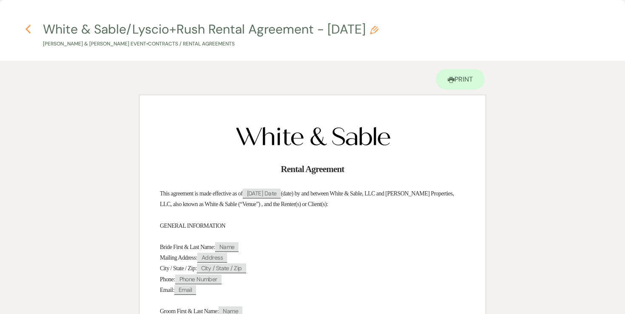
click at [31, 31] on icon "Previous" at bounding box center [28, 29] width 6 height 10
